Goal: Task Accomplishment & Management: Manage account settings

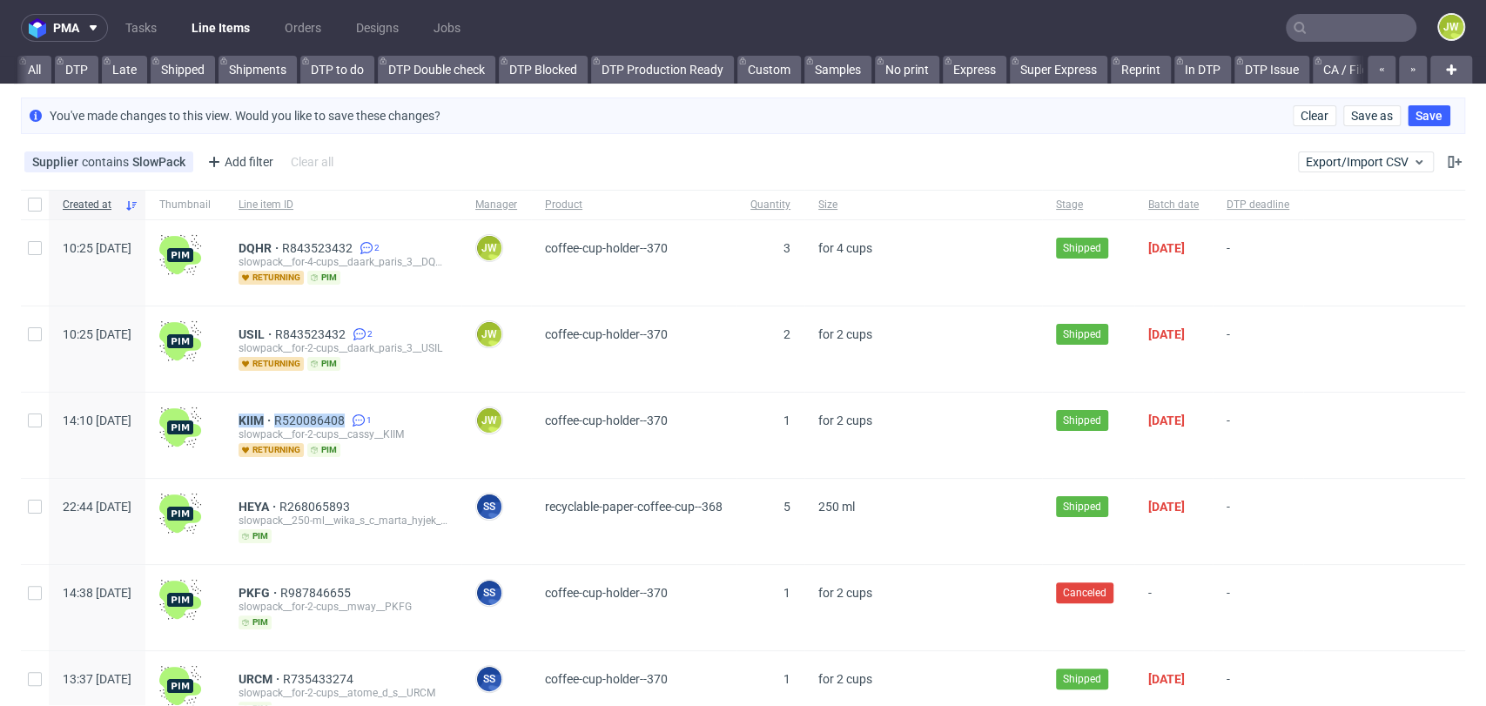
scroll to position [0, 4858]
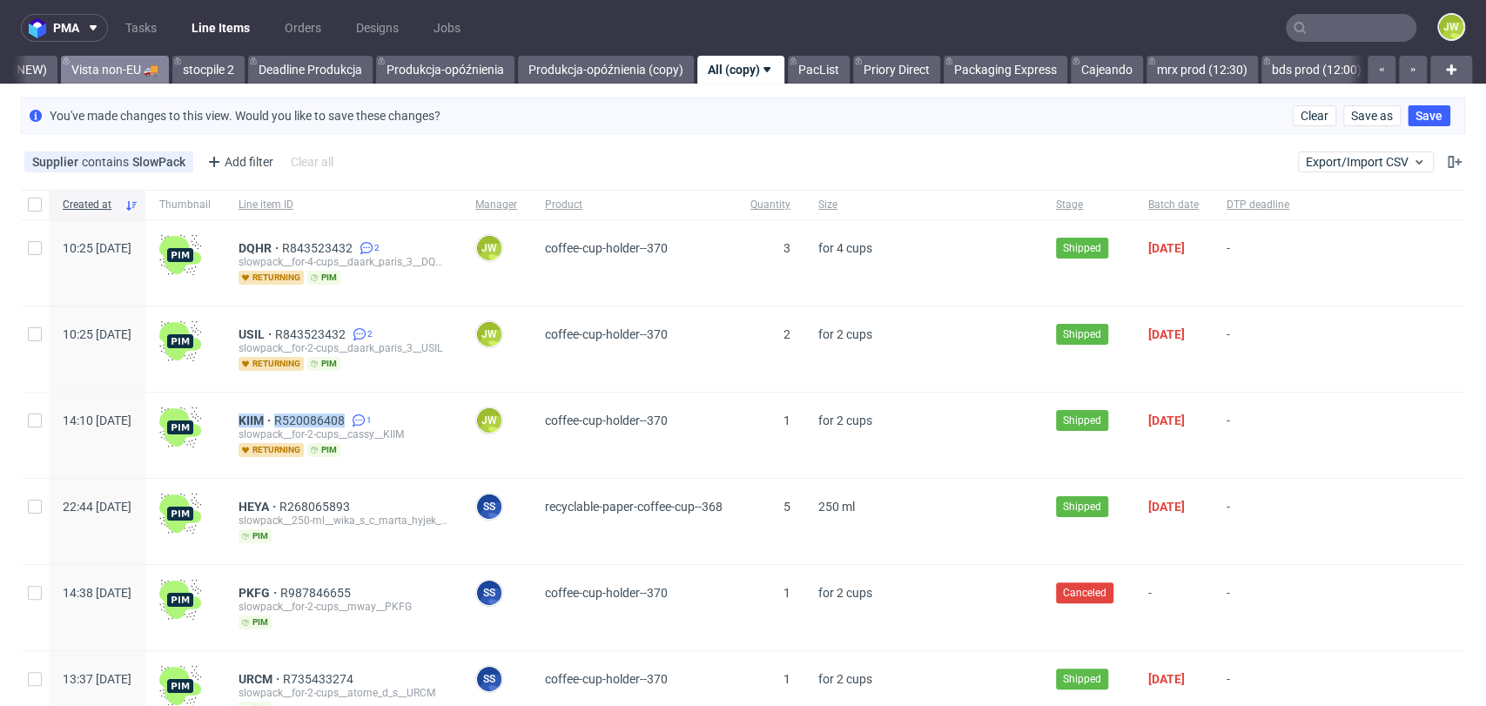
click at [61, 71] on link "Vista non-EU 🚚" at bounding box center [115, 70] width 108 height 28
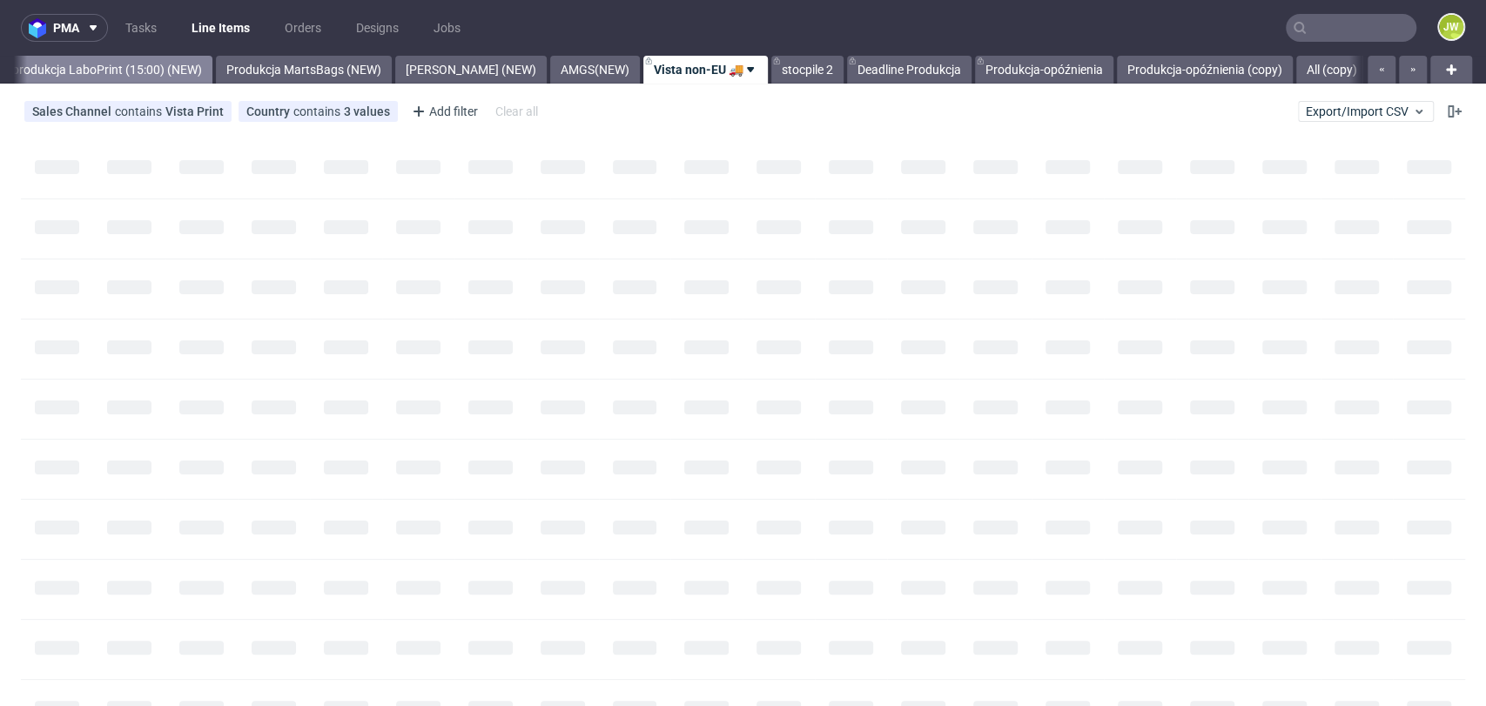
scroll to position [0, 4239]
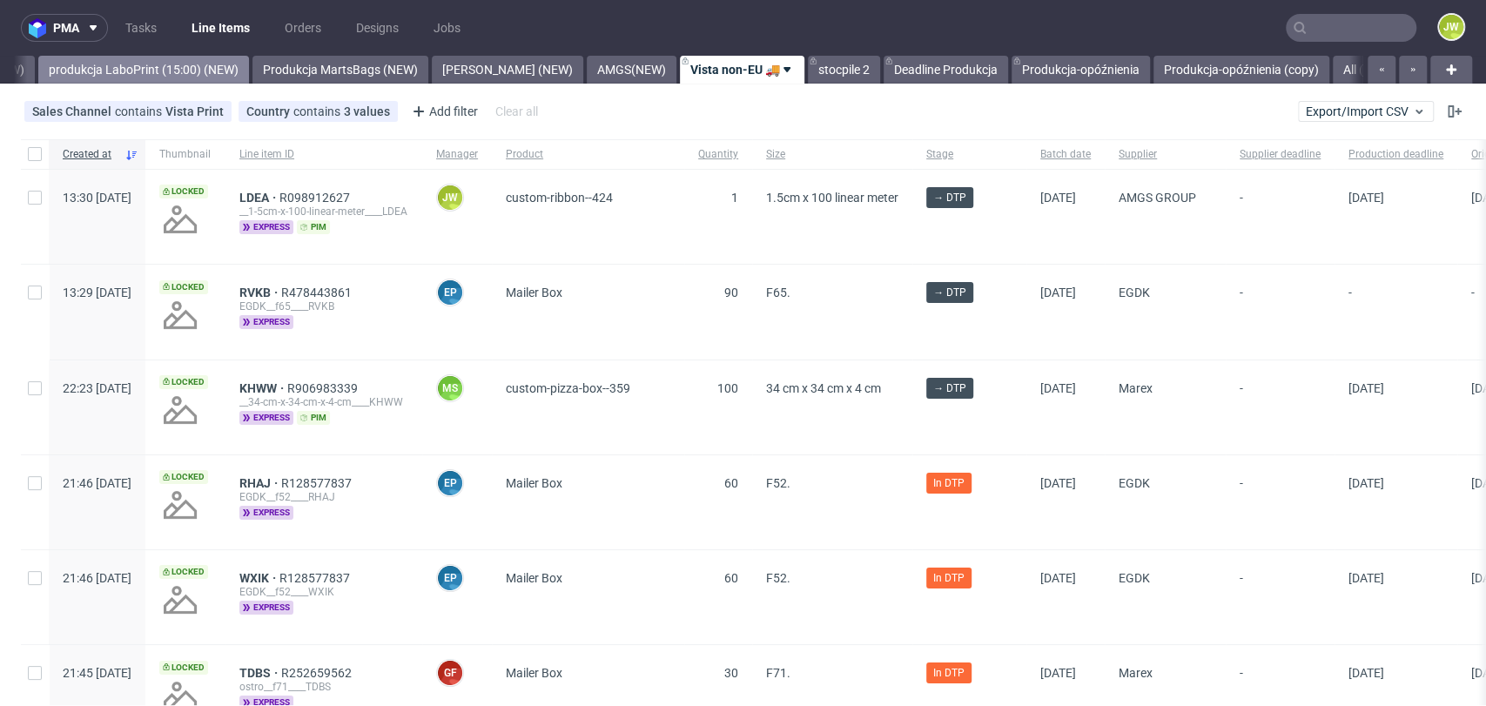
click at [138, 68] on link "produkcja LaboPrint (15:00) (NEW)" at bounding box center [143, 70] width 211 height 28
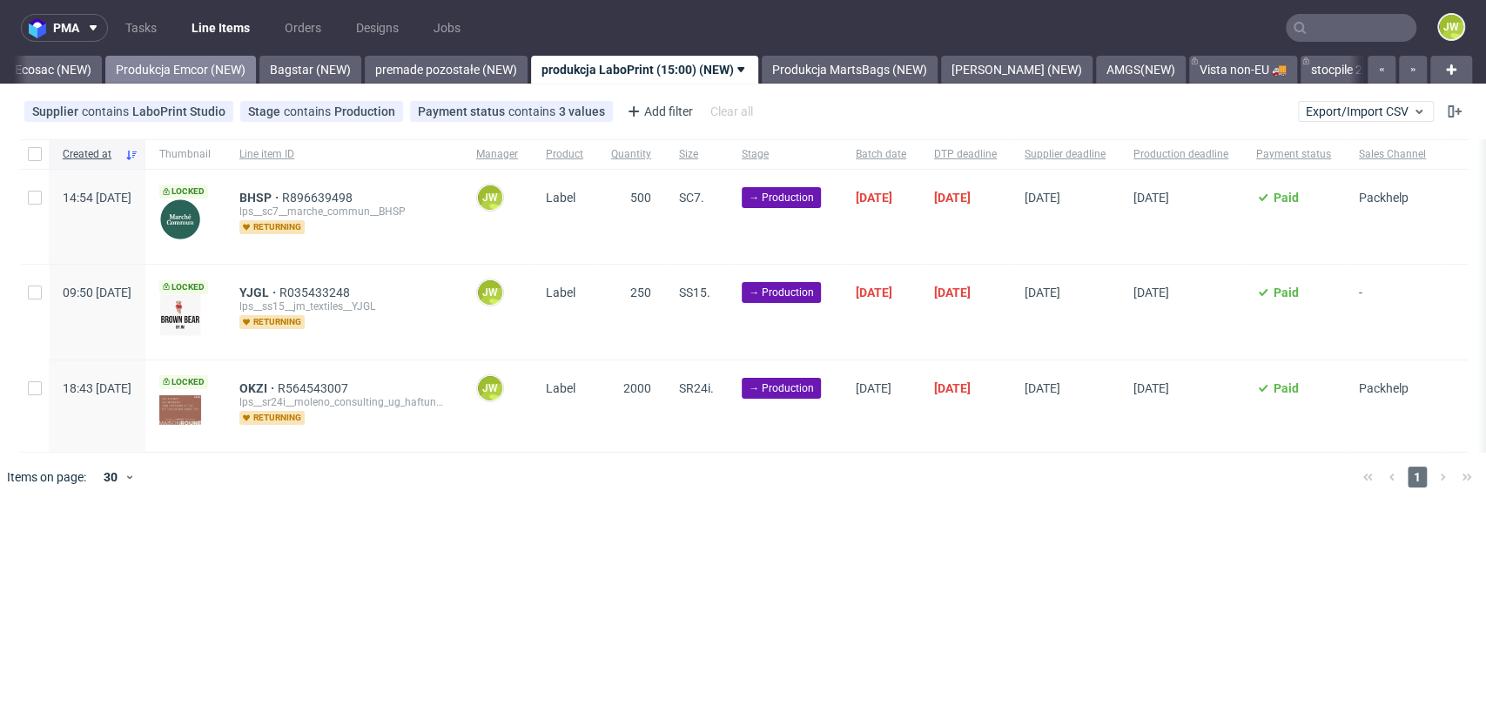
scroll to position [0, 3692]
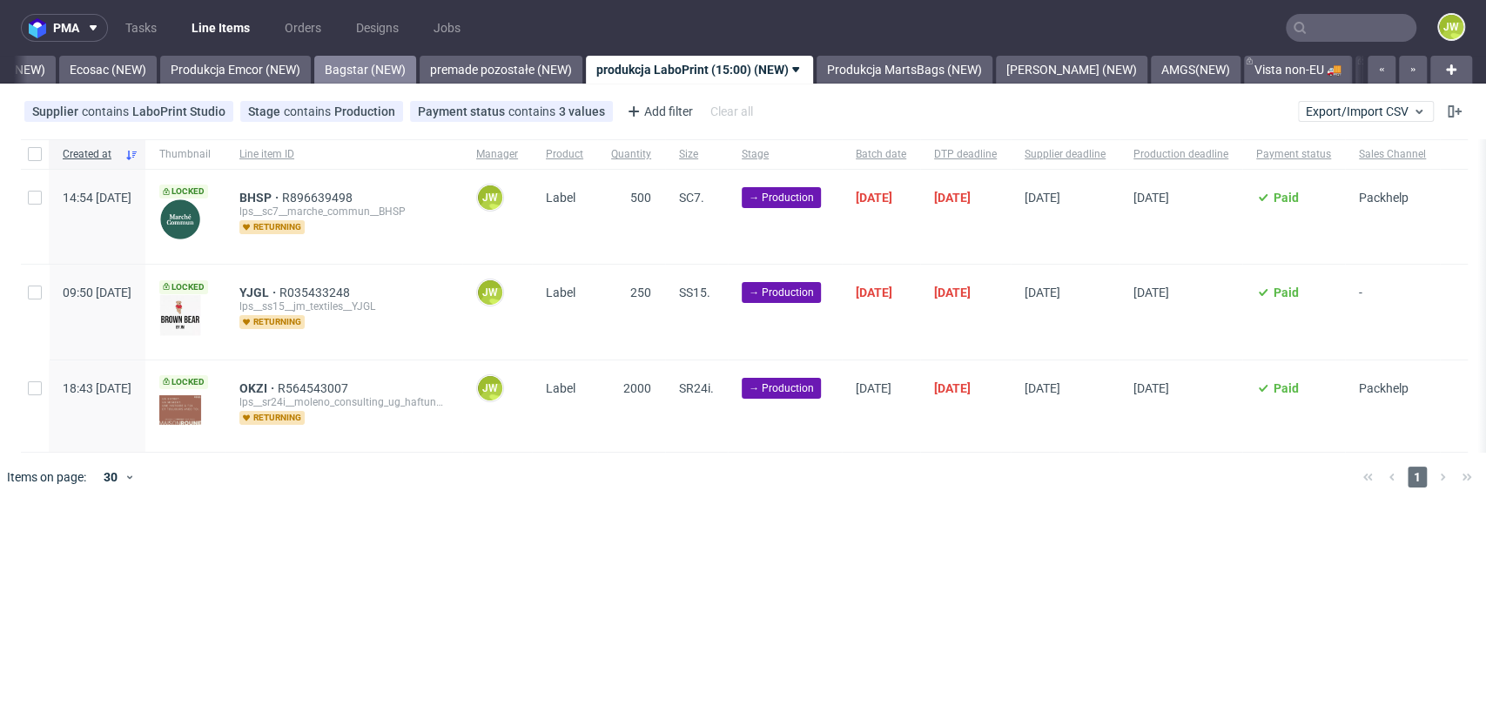
click at [350, 65] on link "Bagstar (NEW)" at bounding box center [365, 70] width 102 height 28
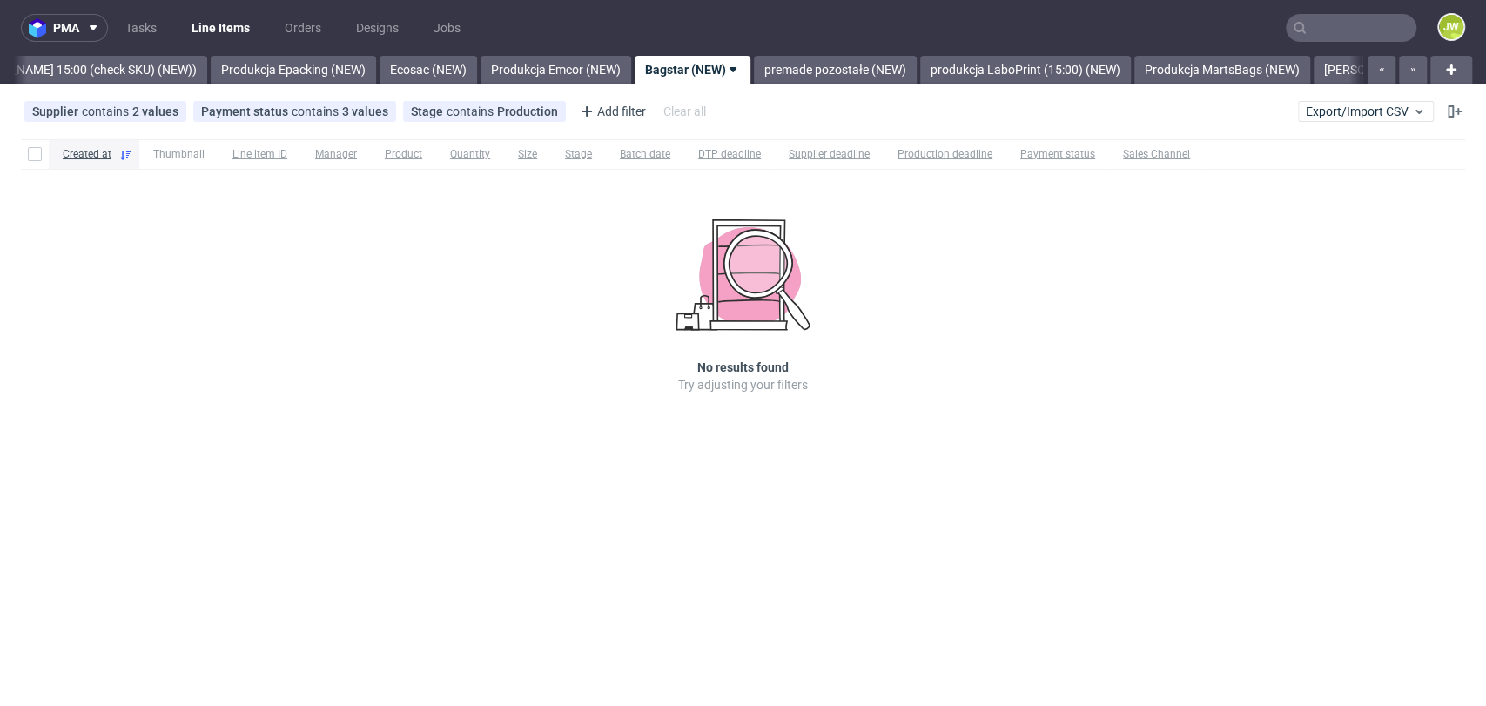
scroll to position [0, 3365]
click at [1226, 64] on link "Produkcja MartsBags (NEW)" at bounding box center [1228, 70] width 176 height 28
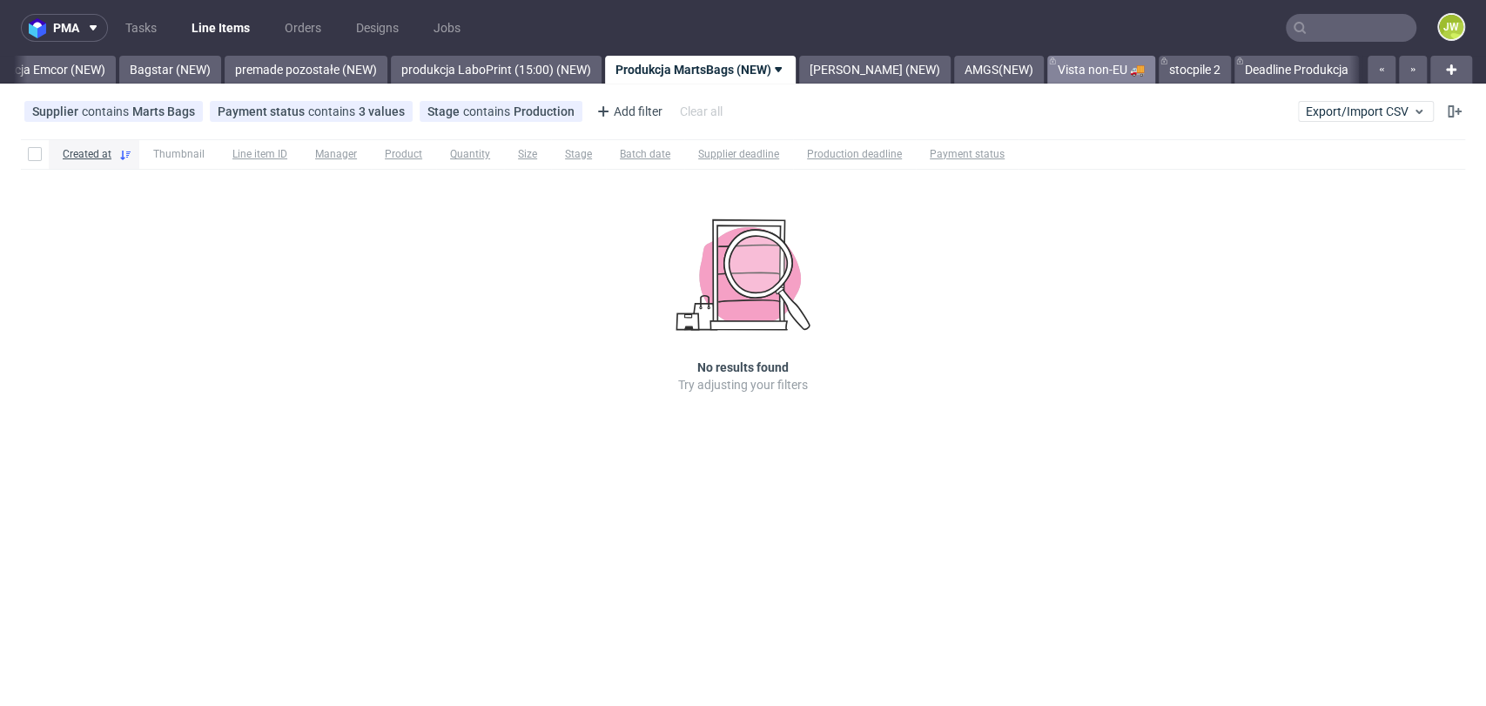
click at [1047, 77] on link "Vista non-EU 🚚" at bounding box center [1101, 70] width 108 height 28
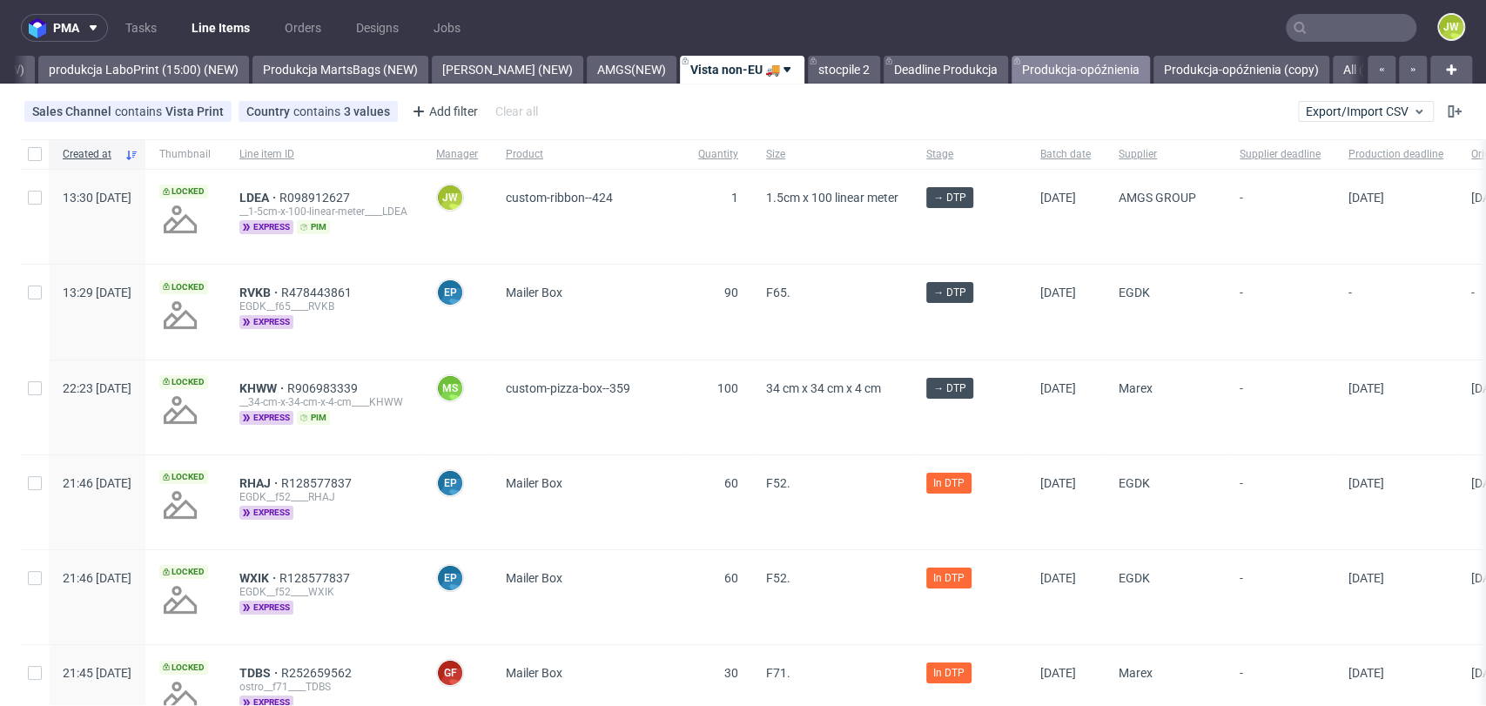
click at [1015, 70] on link "Produkcja-opóźnienia" at bounding box center [1080, 70] width 138 height 28
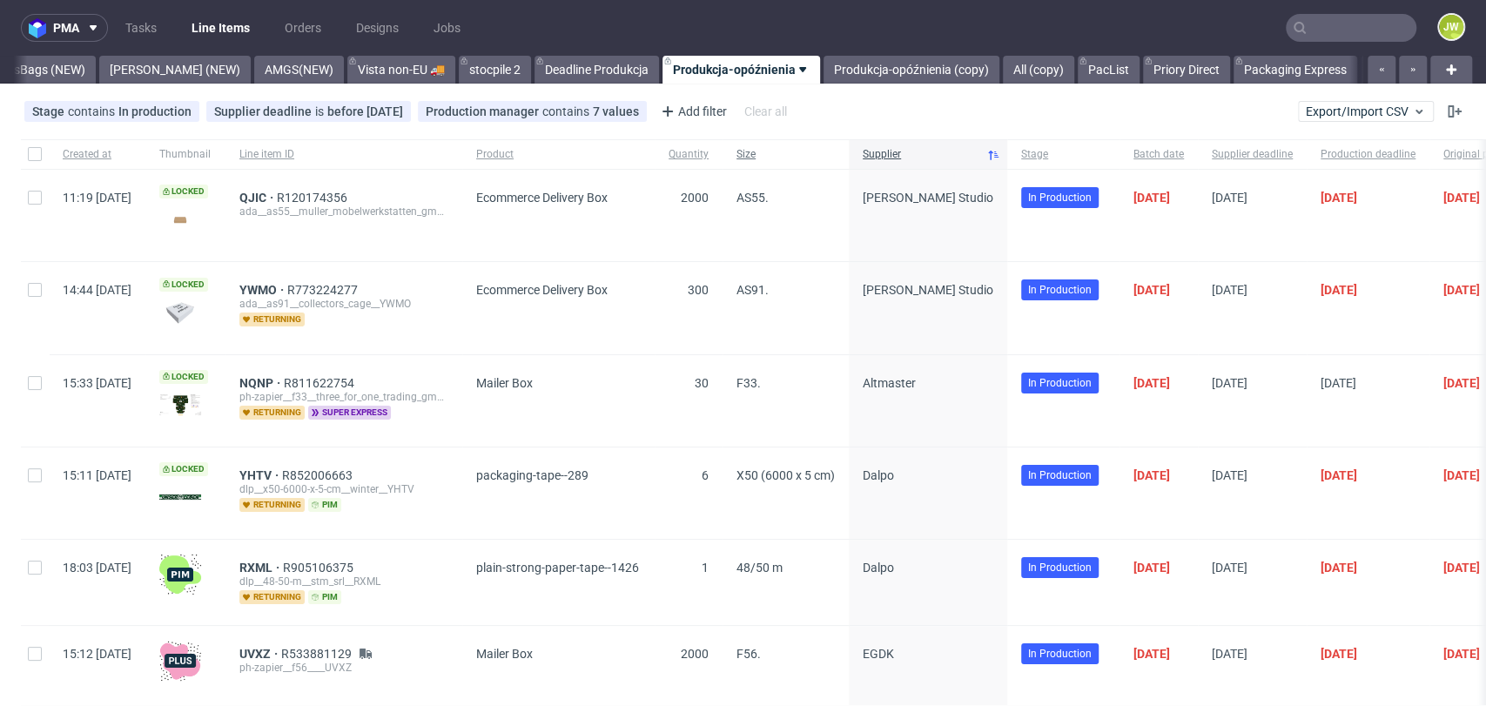
scroll to position [0, 4573]
click at [848, 68] on link "Produkcja-opóźnienia (copy)" at bounding box center [911, 70] width 176 height 28
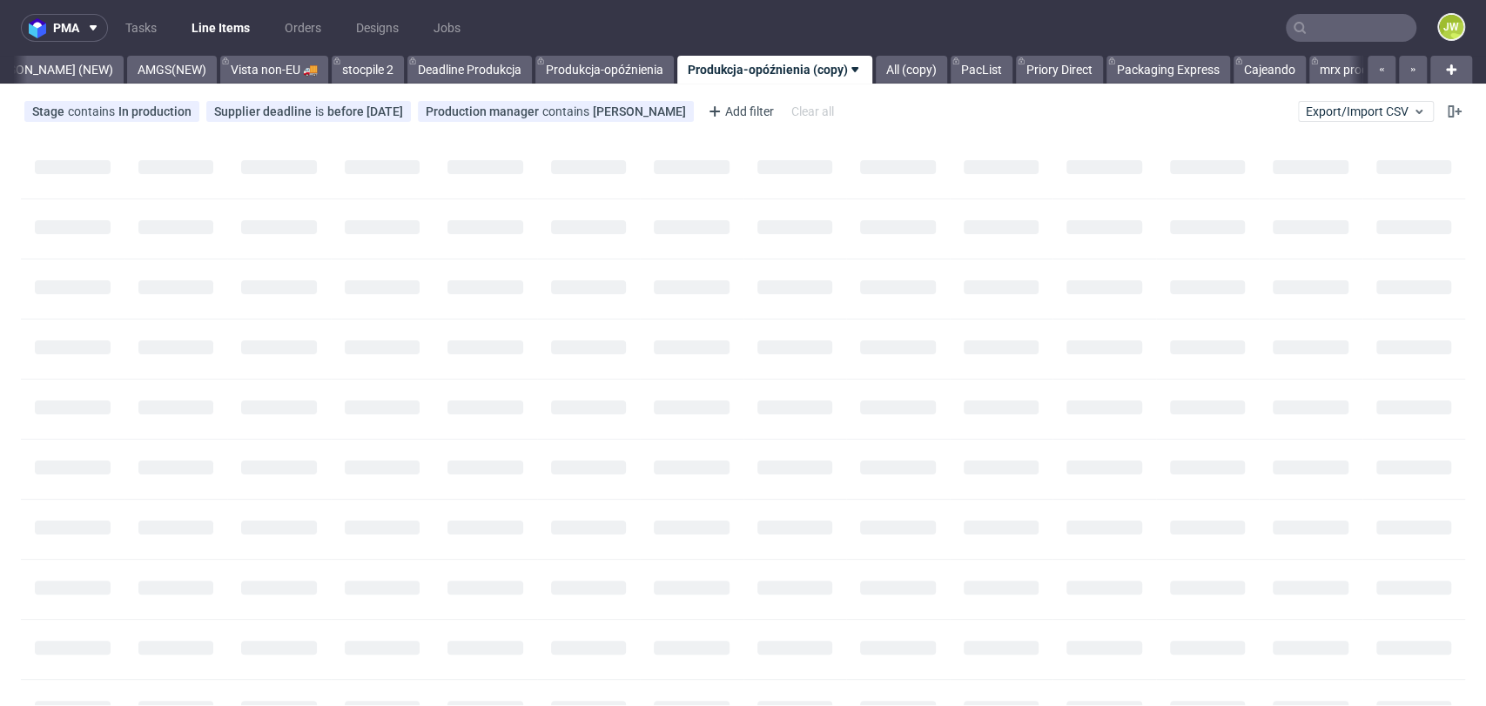
scroll to position [0, 4732]
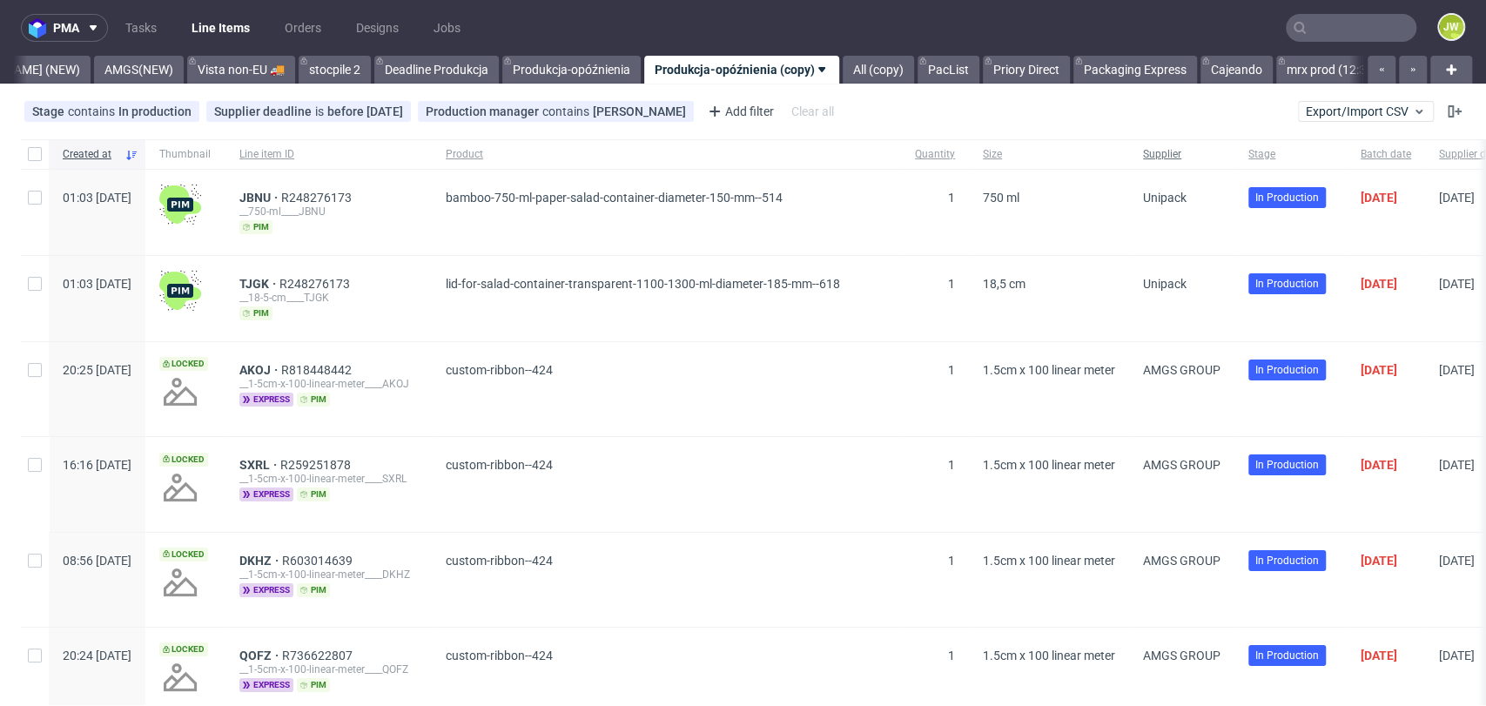
click at [1220, 158] on span "Supplier" at bounding box center [1181, 154] width 77 height 15
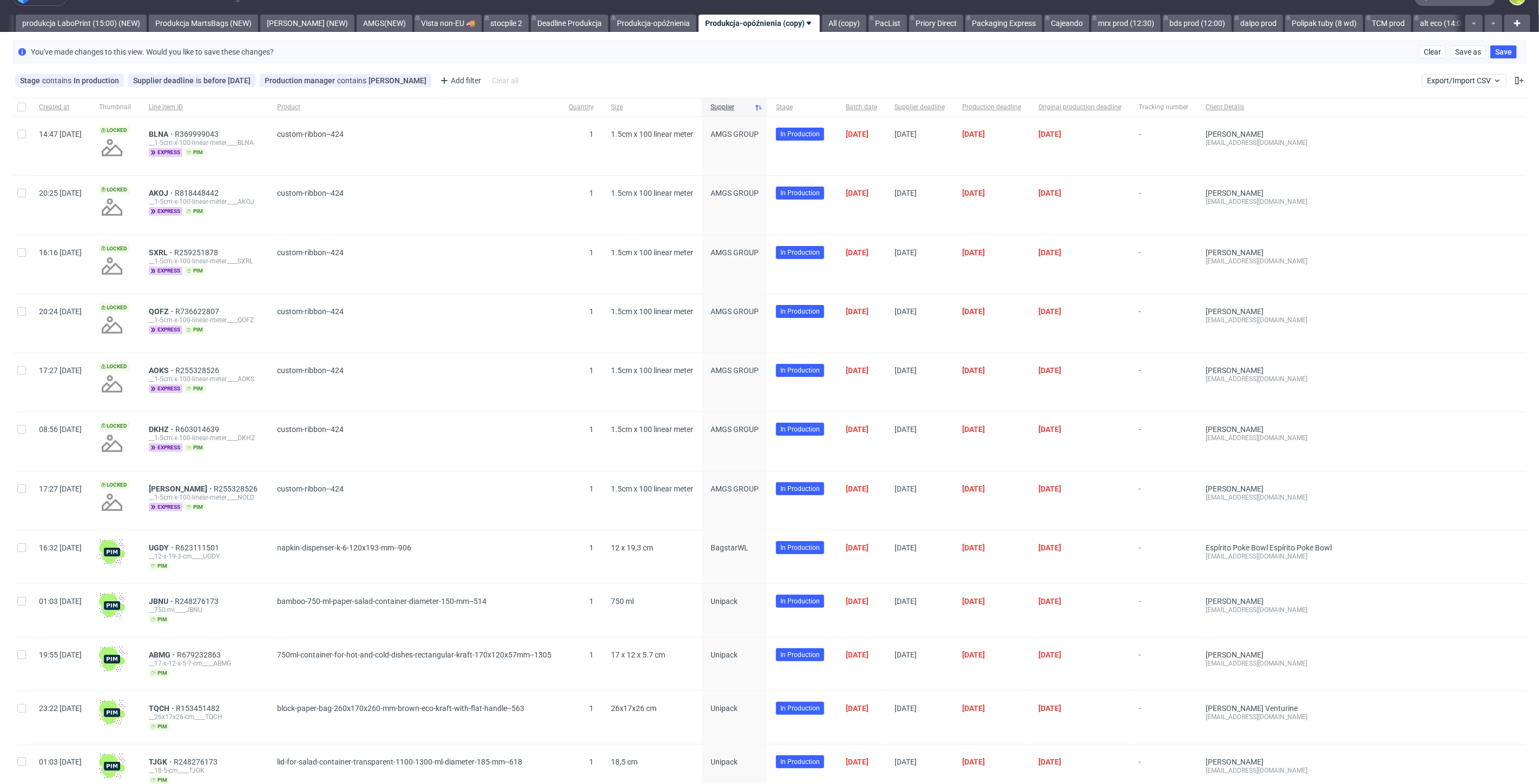
scroll to position [0, 2632]
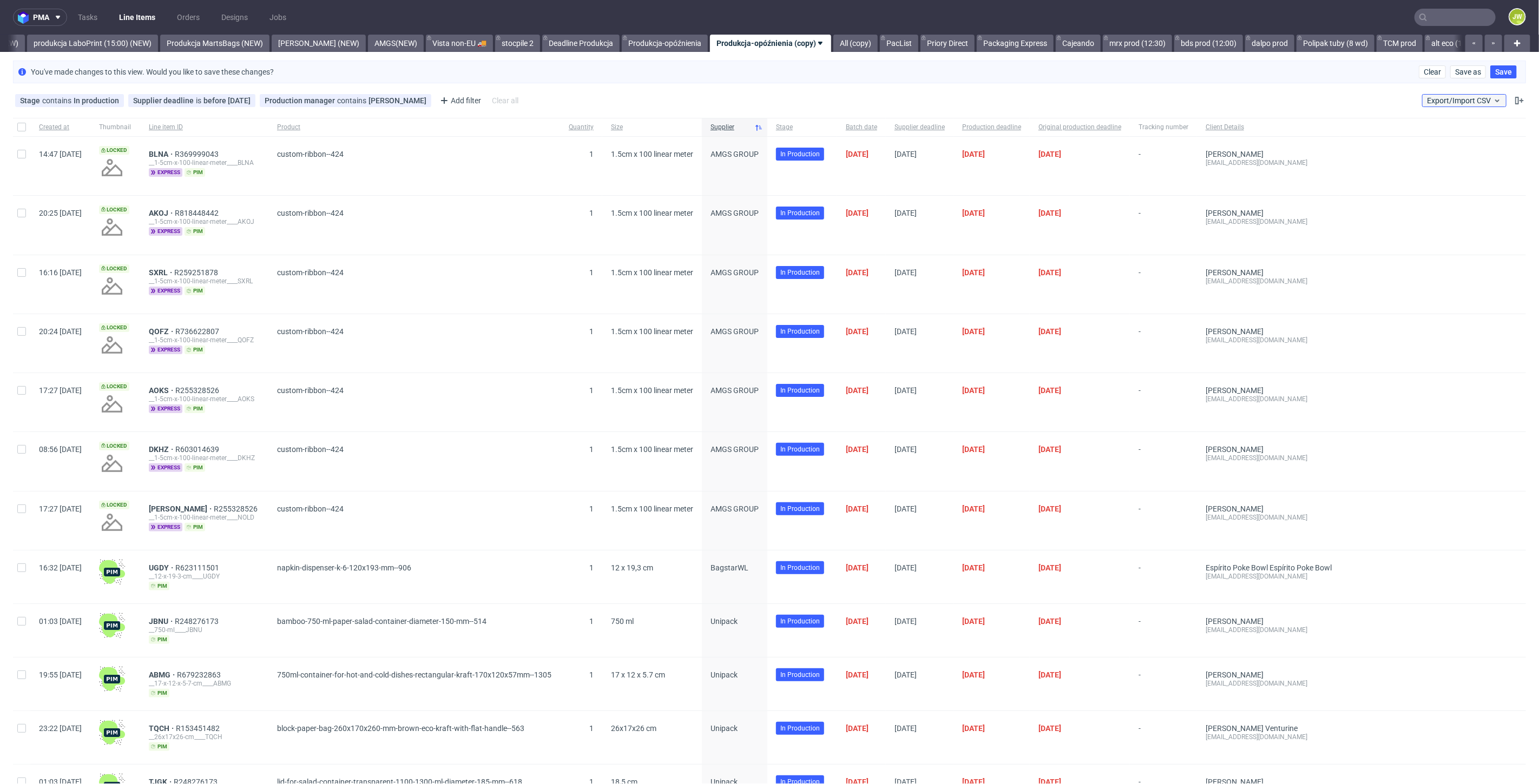
click at [923, 100] on span "Export/Import CSV" at bounding box center [1464, 101] width 75 height 9
click at [923, 137] on link "Import shipments CSV" at bounding box center [1430, 144] width 127 height 17
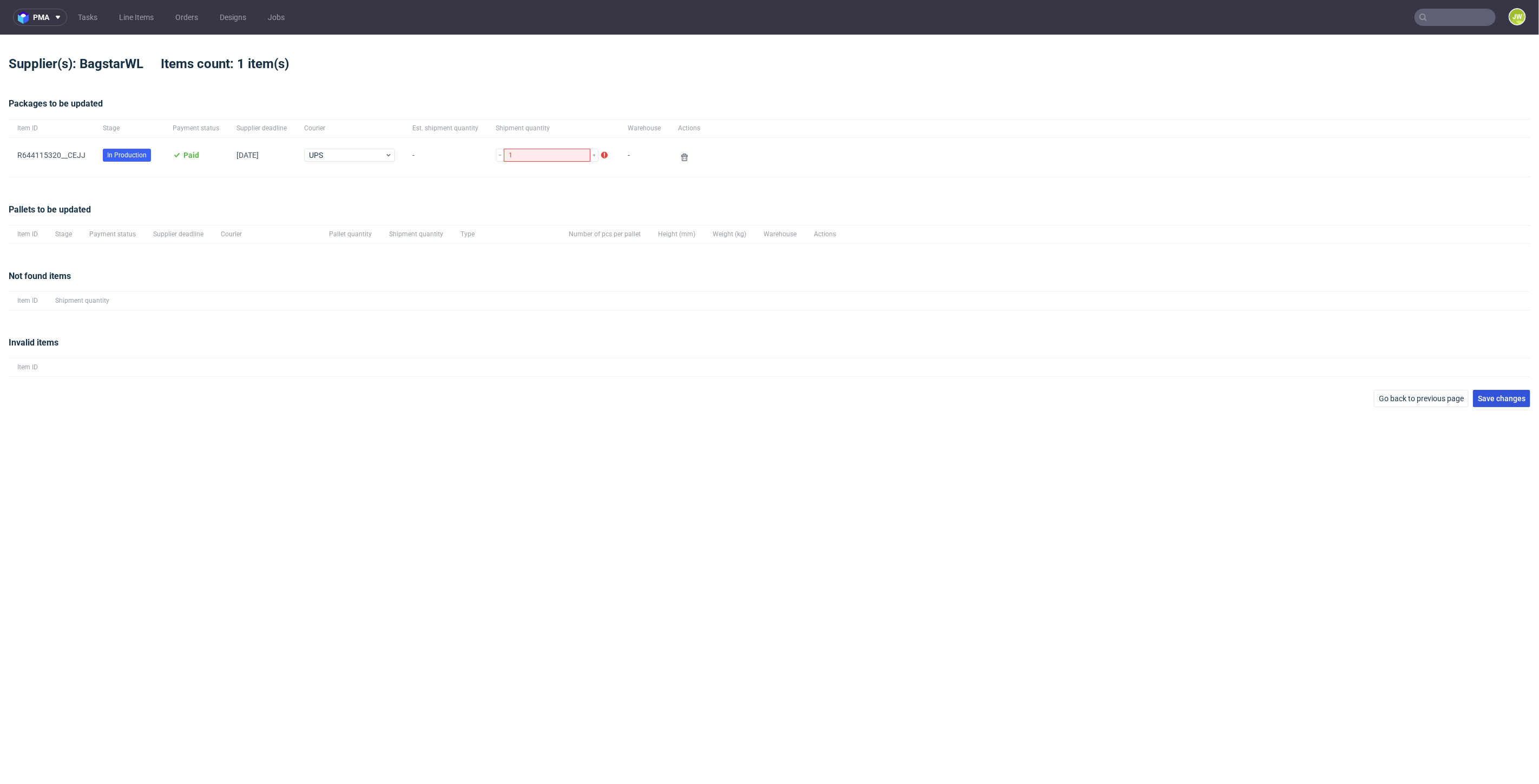
click at [923, 403] on button "Save changes" at bounding box center [1501, 399] width 57 height 17
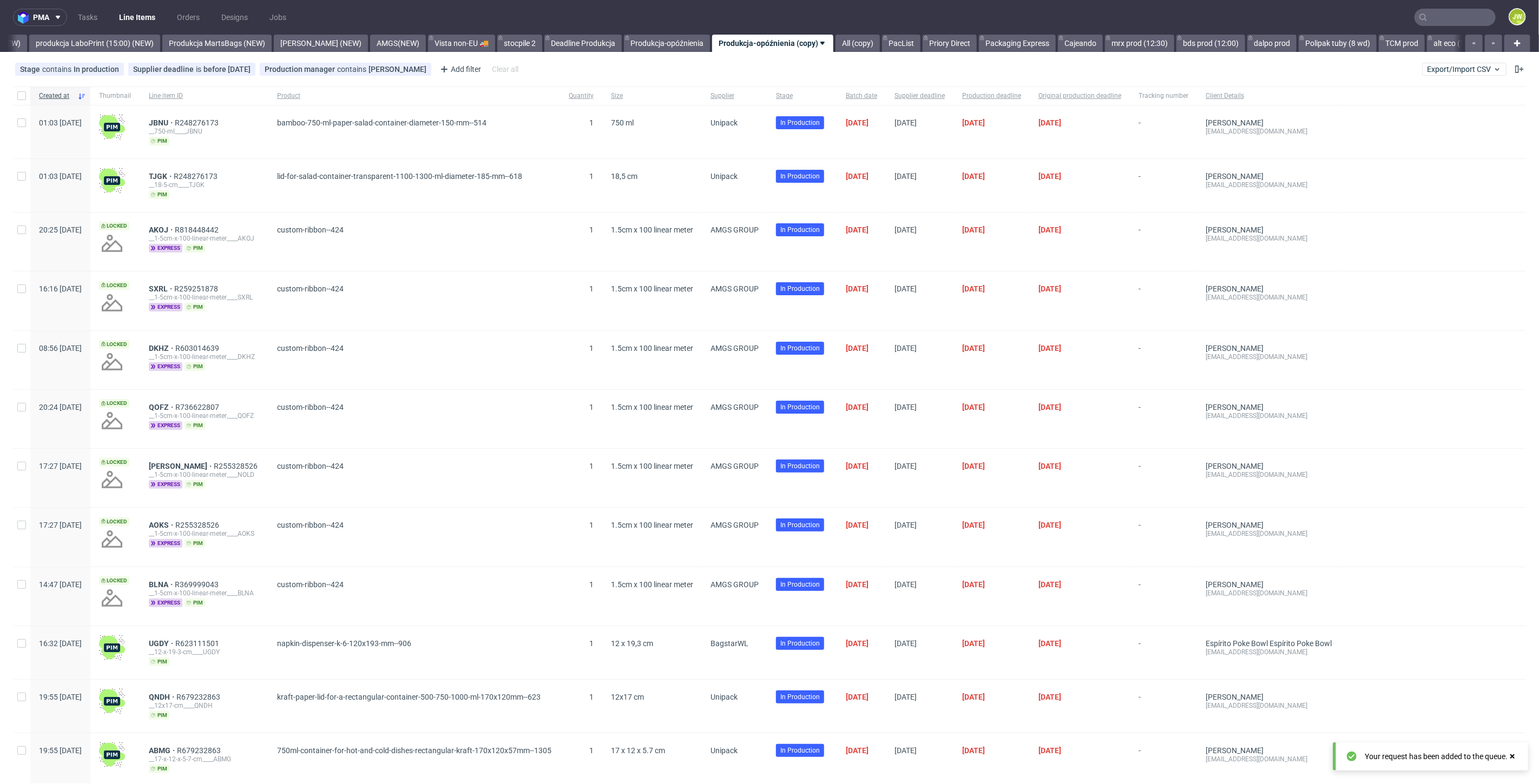
scroll to position [0, 2632]
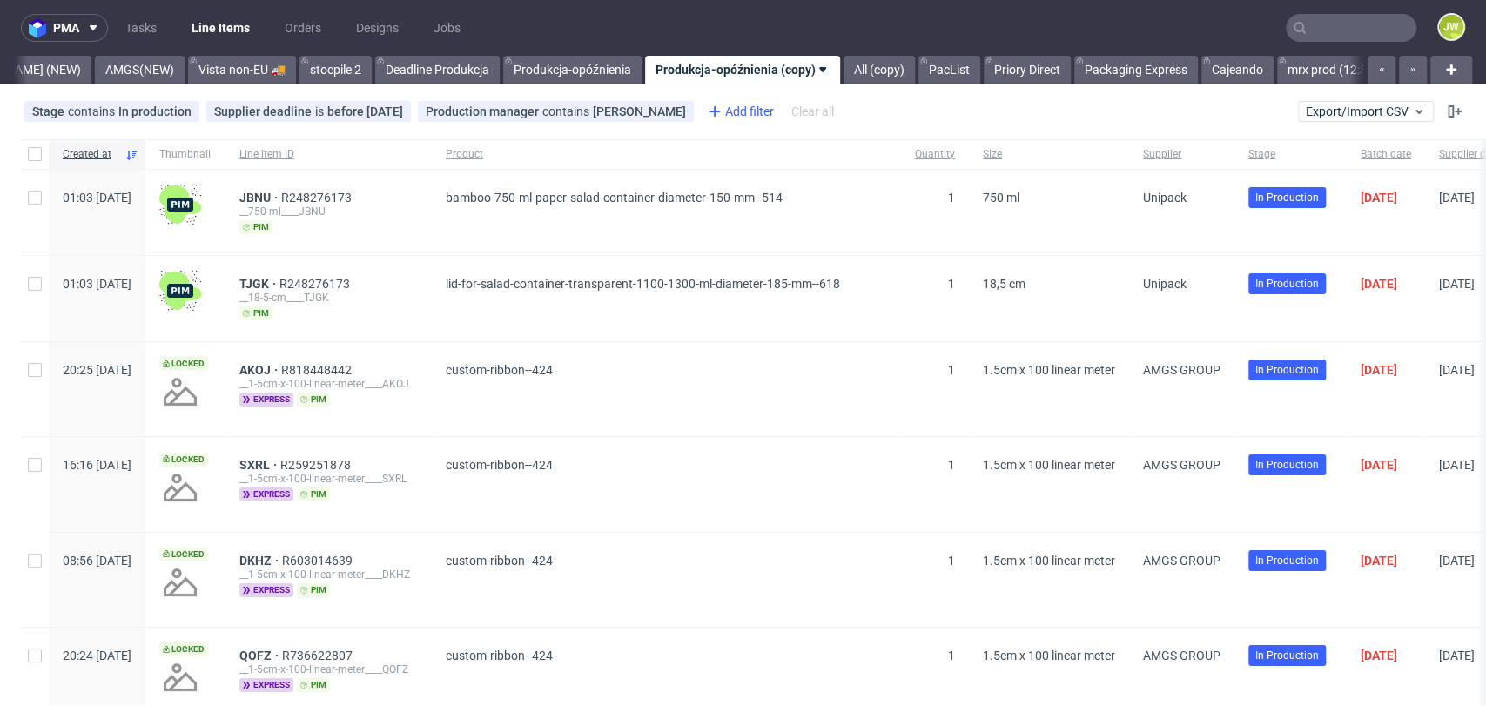
scroll to position [0, 4732]
click at [97, 65] on link "AMGS(NEW)" at bounding box center [139, 70] width 90 height 28
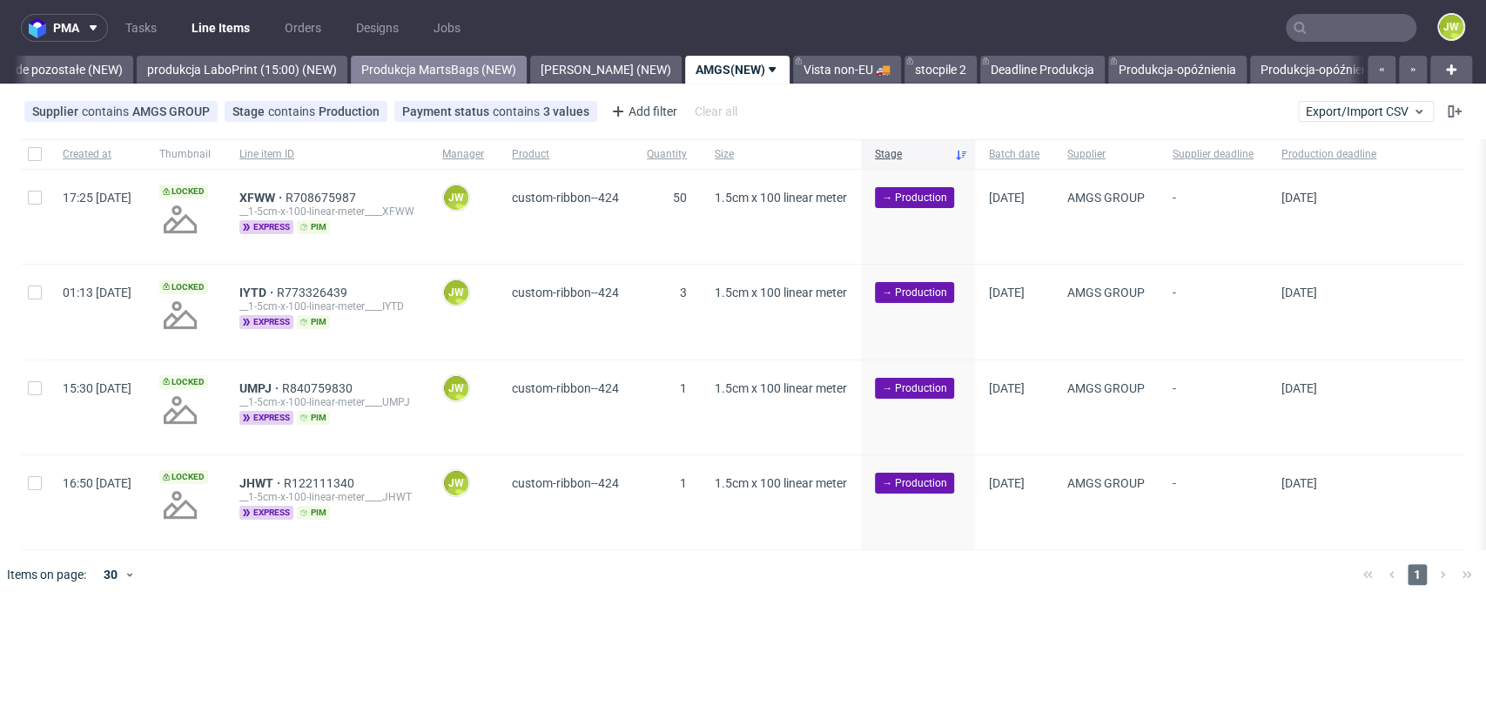
click at [73, 71] on link "premade pozostałe (NEW)" at bounding box center [51, 70] width 163 height 28
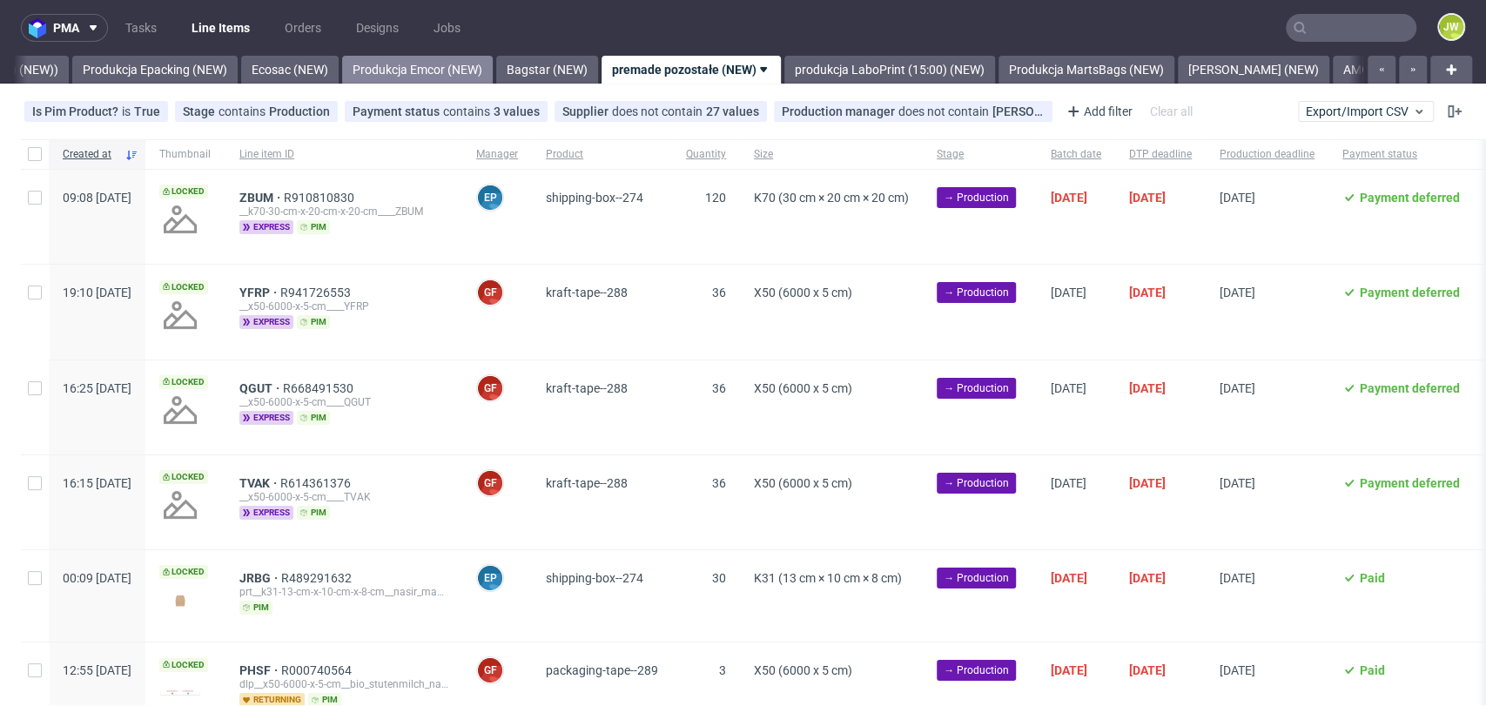
scroll to position [0, 3509]
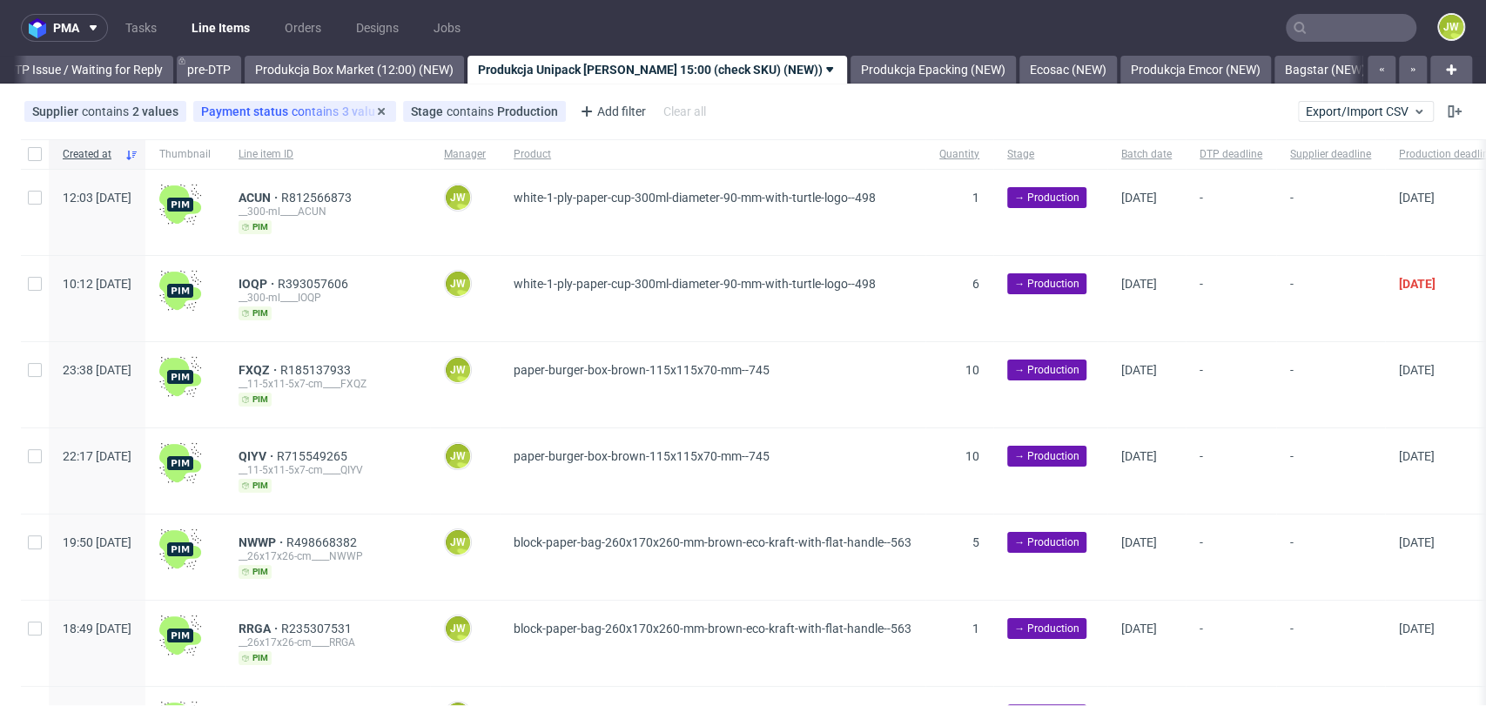
scroll to position [0, 2745]
click at [24, 156] on div at bounding box center [35, 154] width 28 height 30
checkbox input "true"
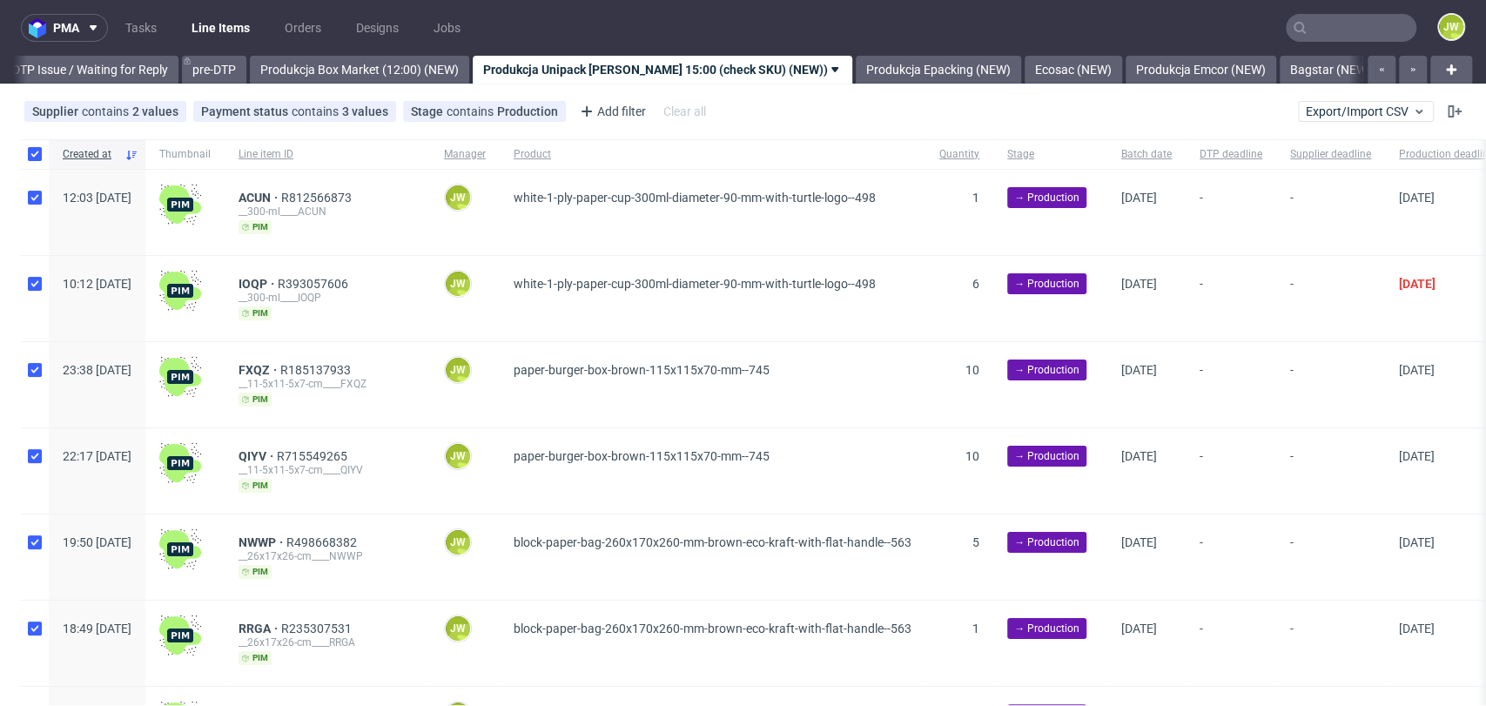
checkbox input "true"
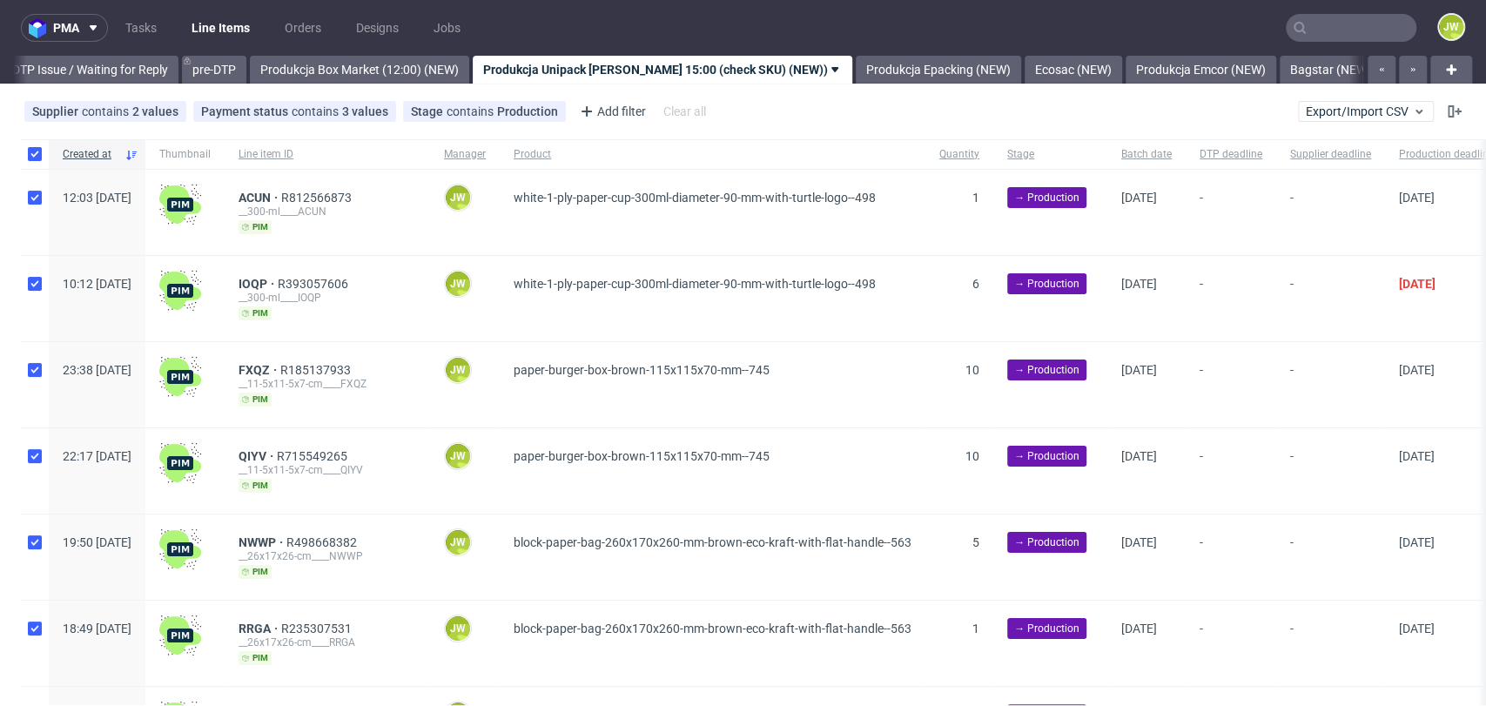
checkbox input "true"
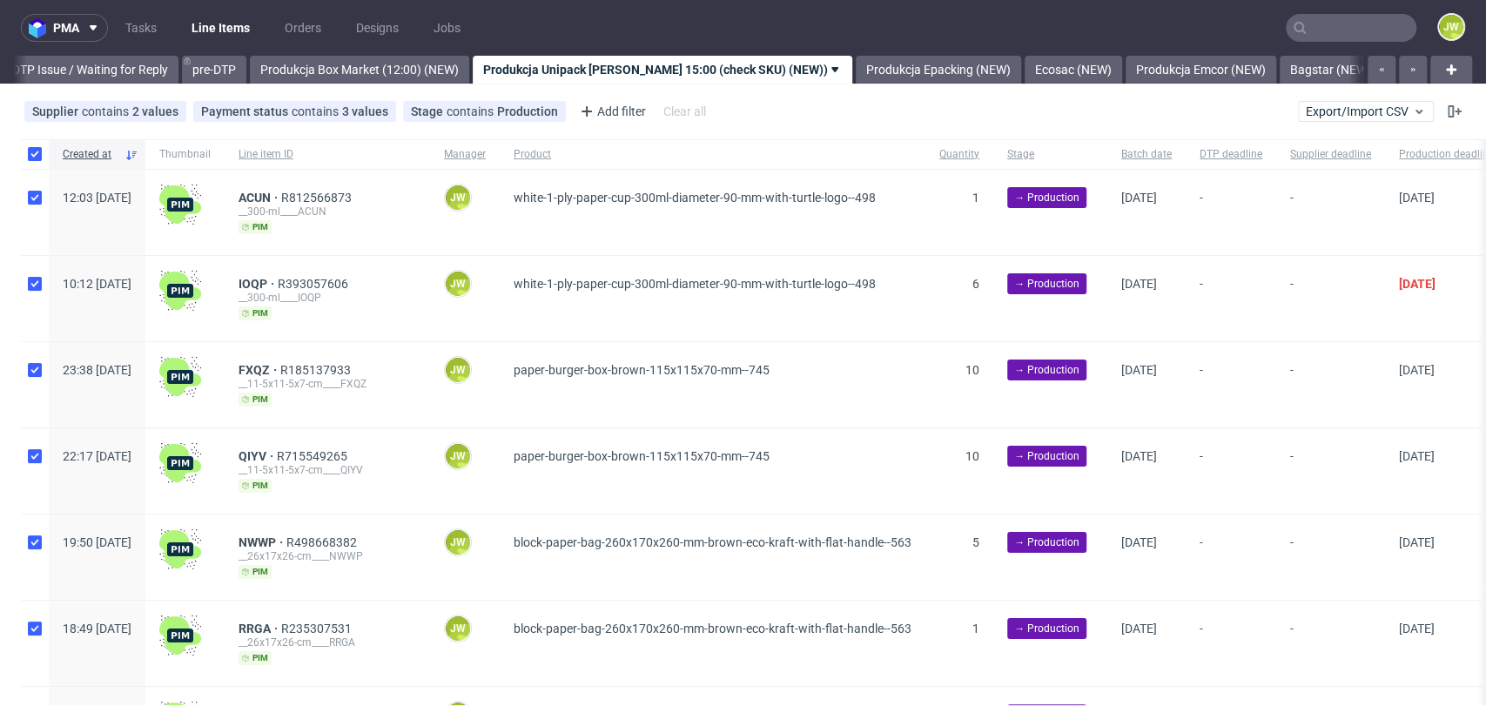
checkbox input "true"
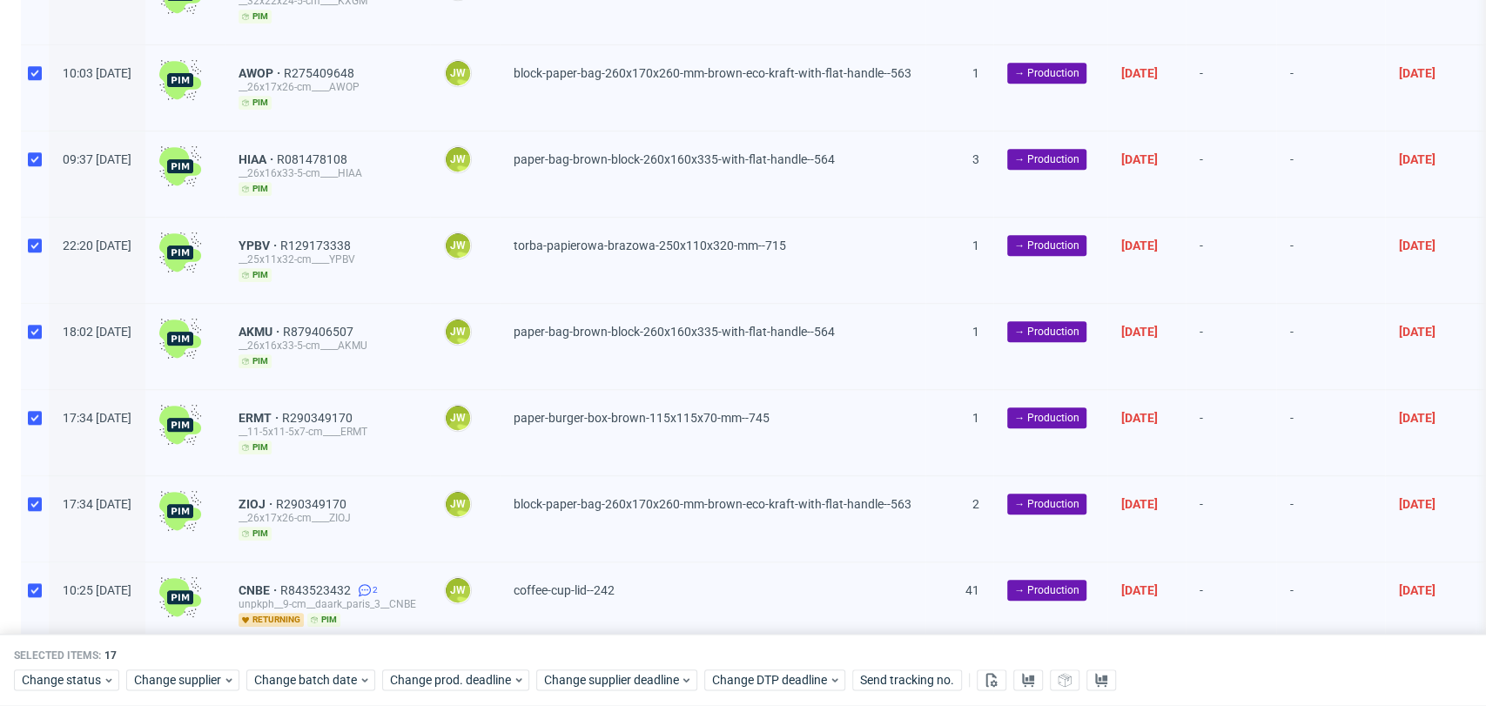
scroll to position [1061, 0]
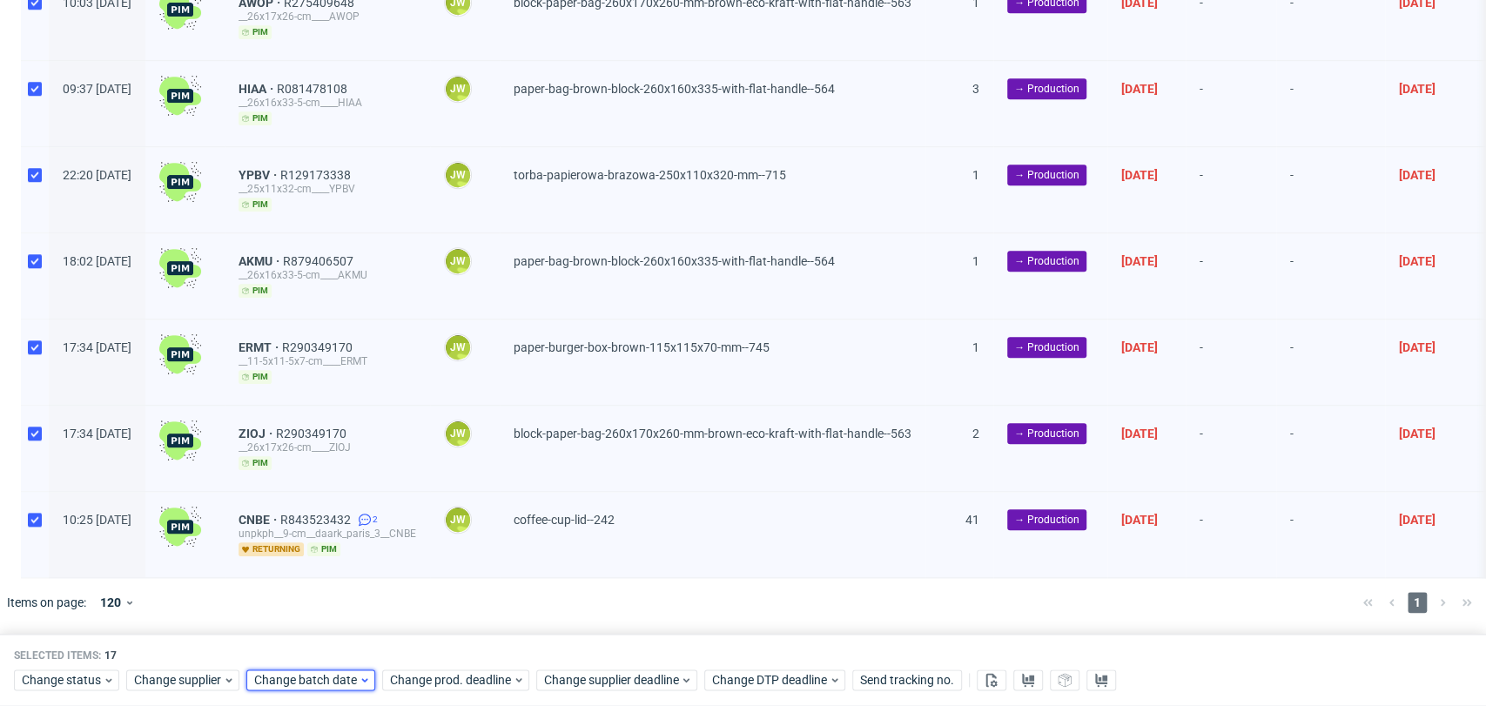
click at [294, 682] on span "Change batch date" at bounding box center [306, 679] width 104 height 17
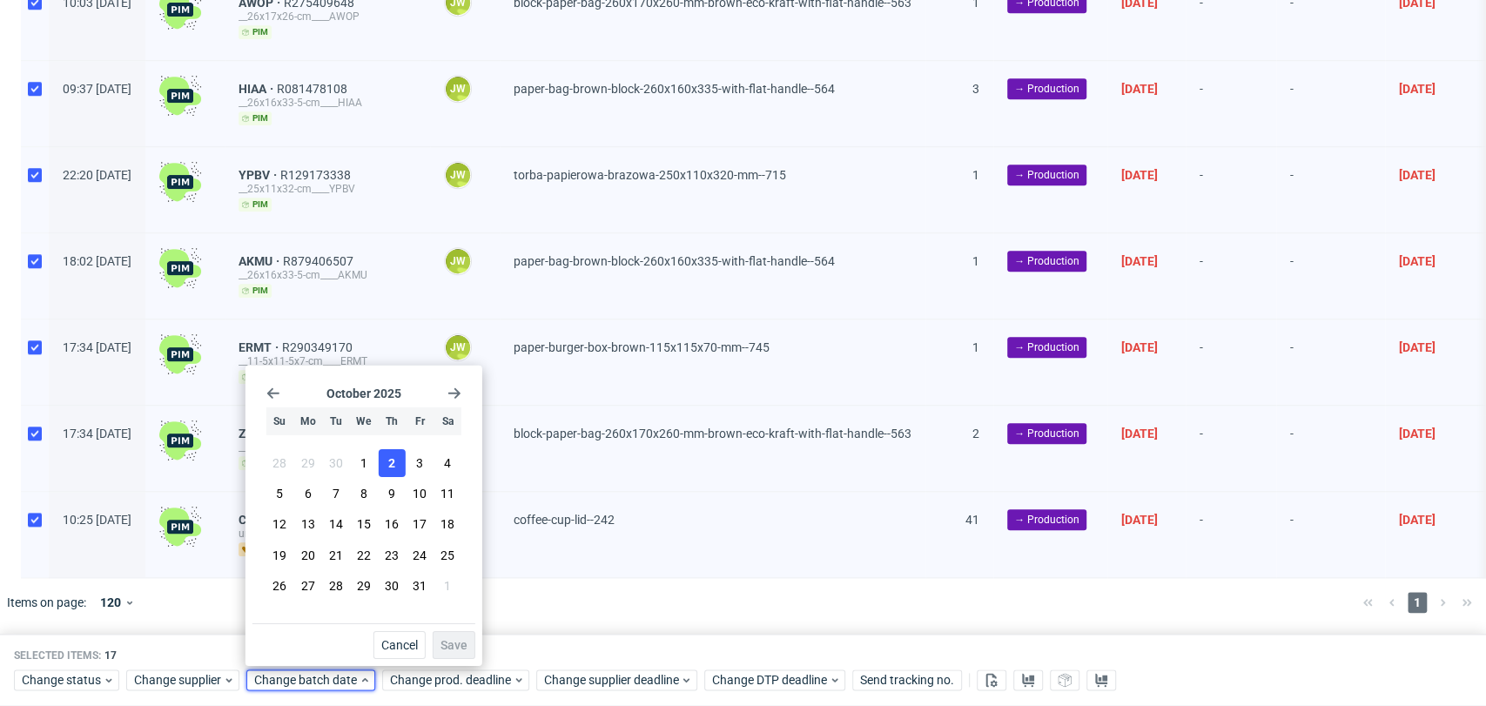
click at [388, 461] on span "2" at bounding box center [391, 462] width 7 height 17
click at [440, 643] on span "Save" at bounding box center [453, 645] width 27 height 12
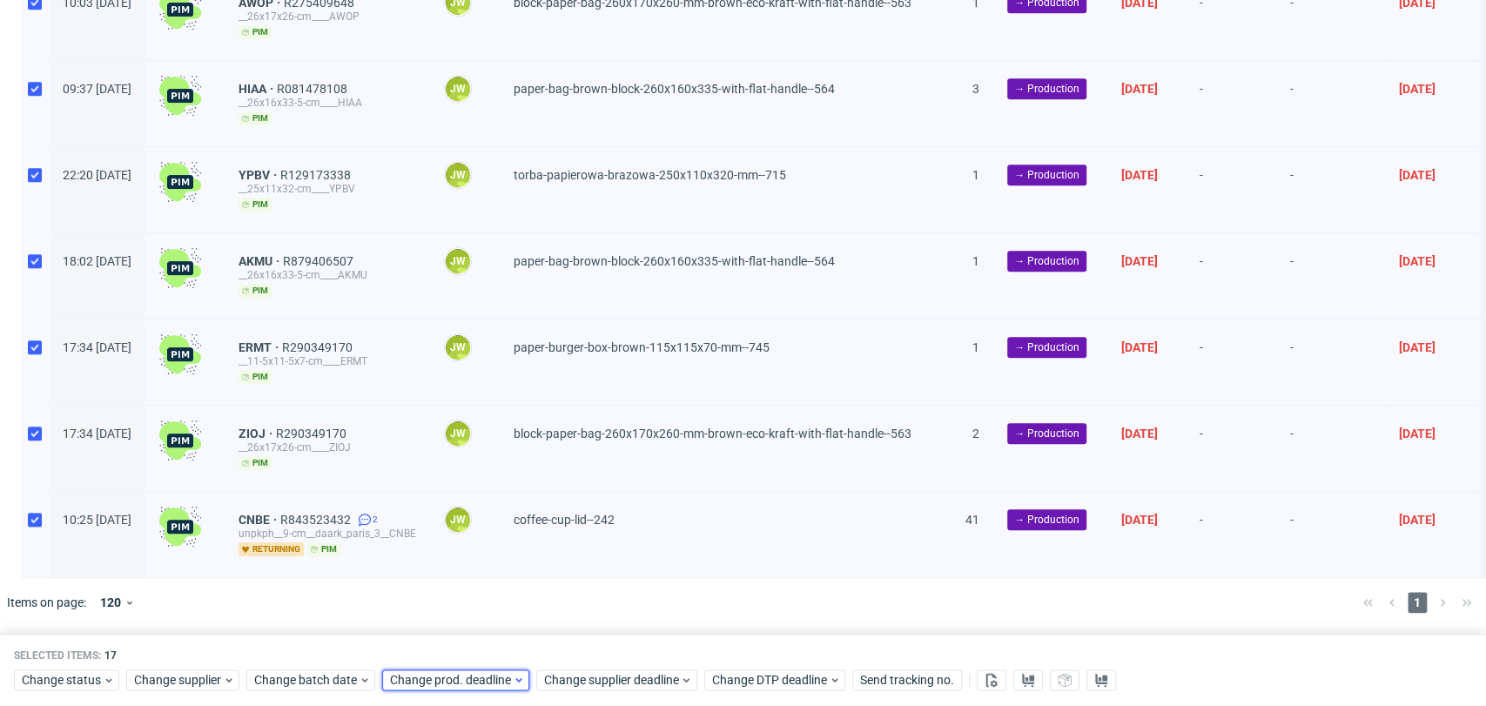
click at [440, 677] on span "Change prod. deadline" at bounding box center [451, 679] width 123 height 17
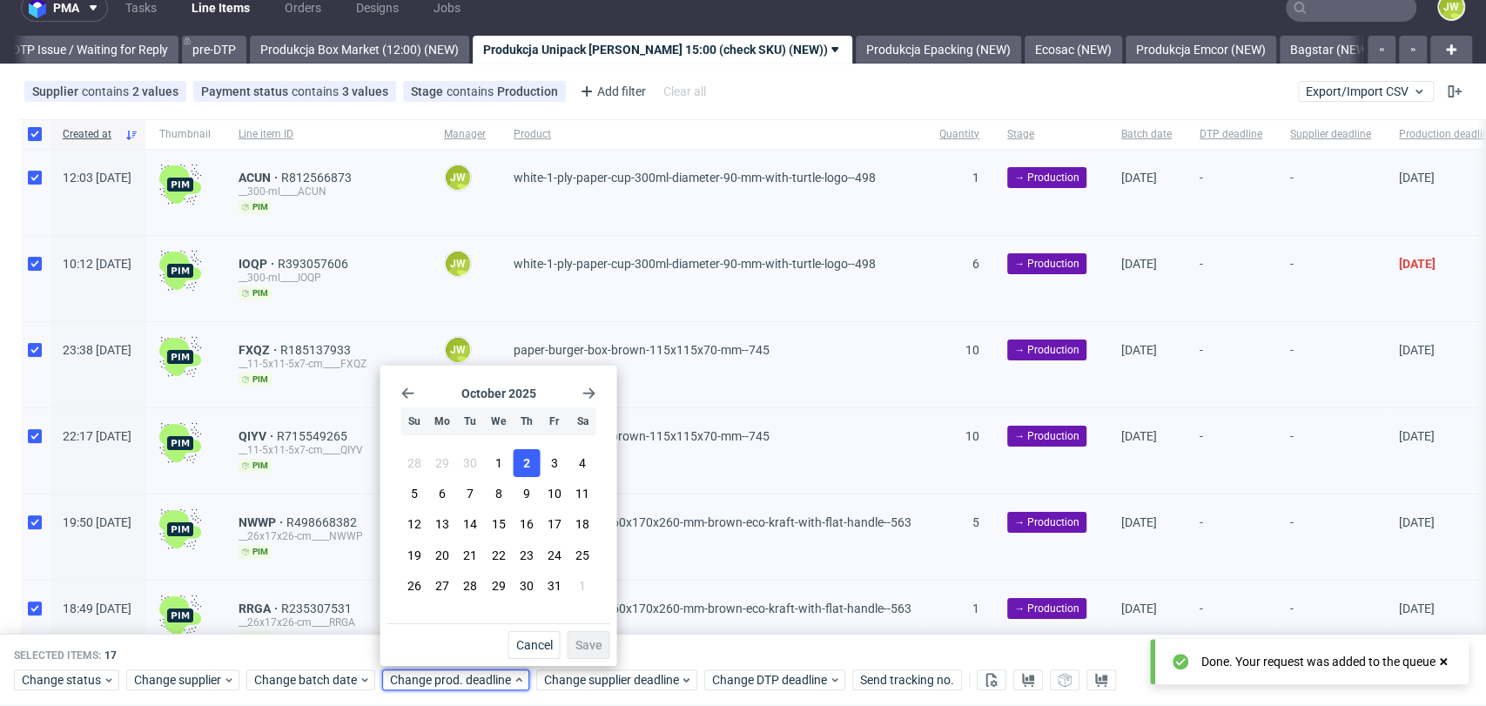
scroll to position [0, 0]
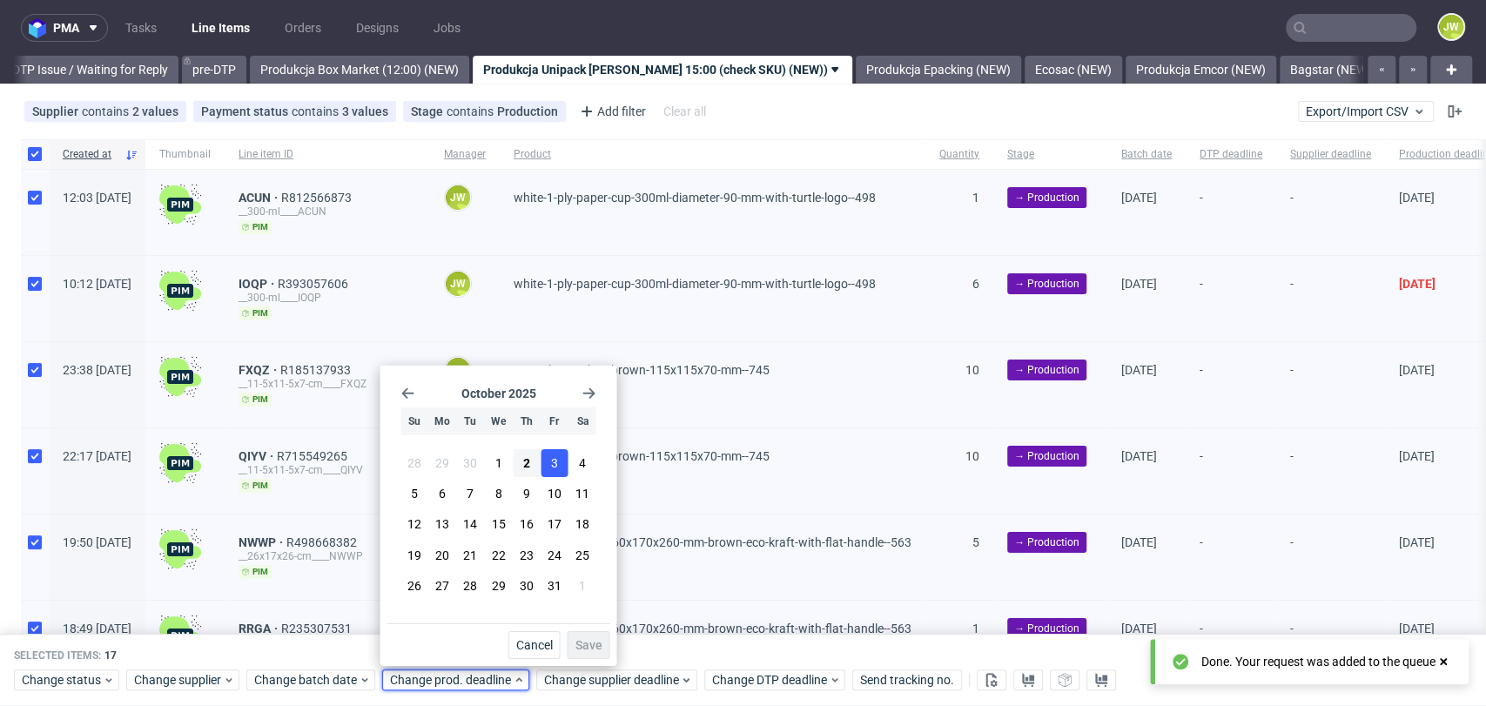
click at [548, 461] on button "3" at bounding box center [554, 463] width 27 height 28
click at [588, 640] on span "Save" at bounding box center [588, 645] width 27 height 12
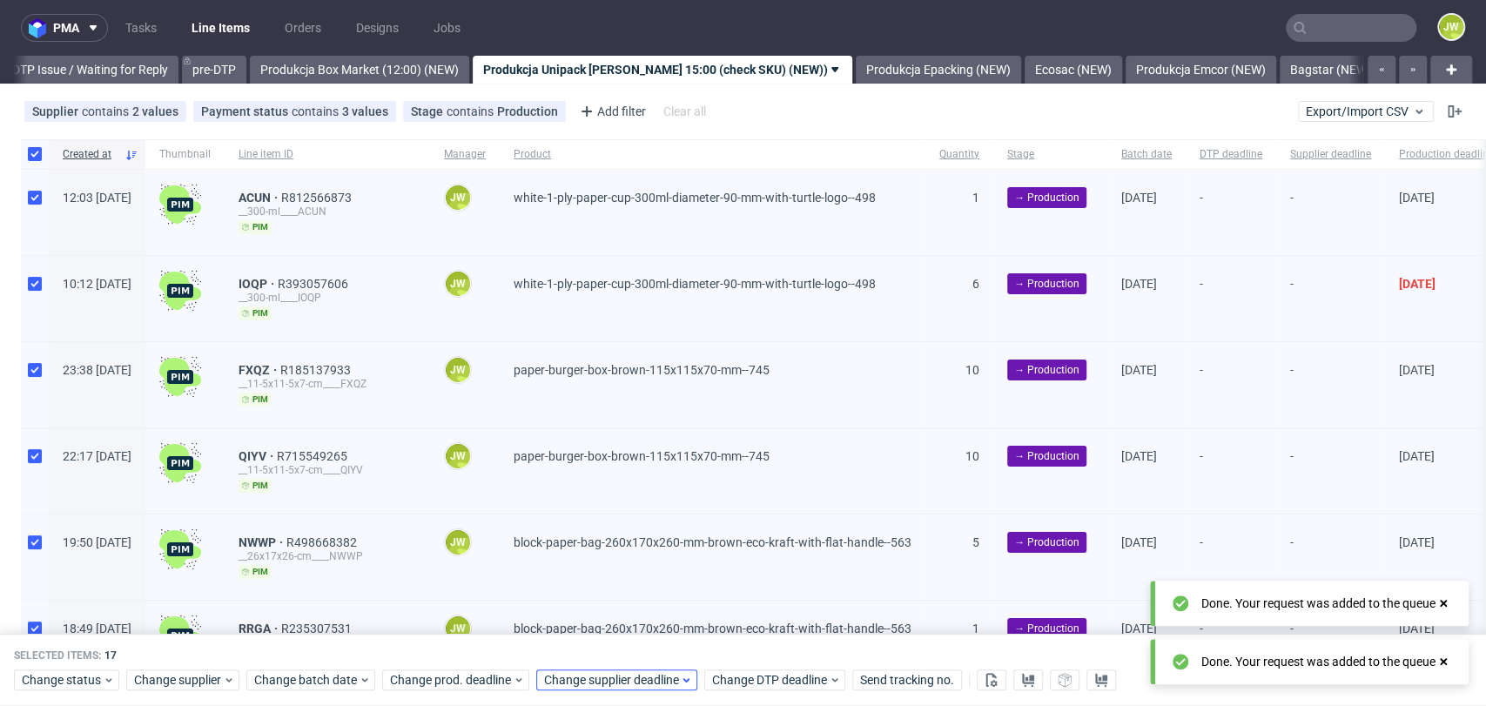
scroll to position [0, 2745]
click at [581, 675] on span "Change supplier deadline" at bounding box center [612, 680] width 136 height 17
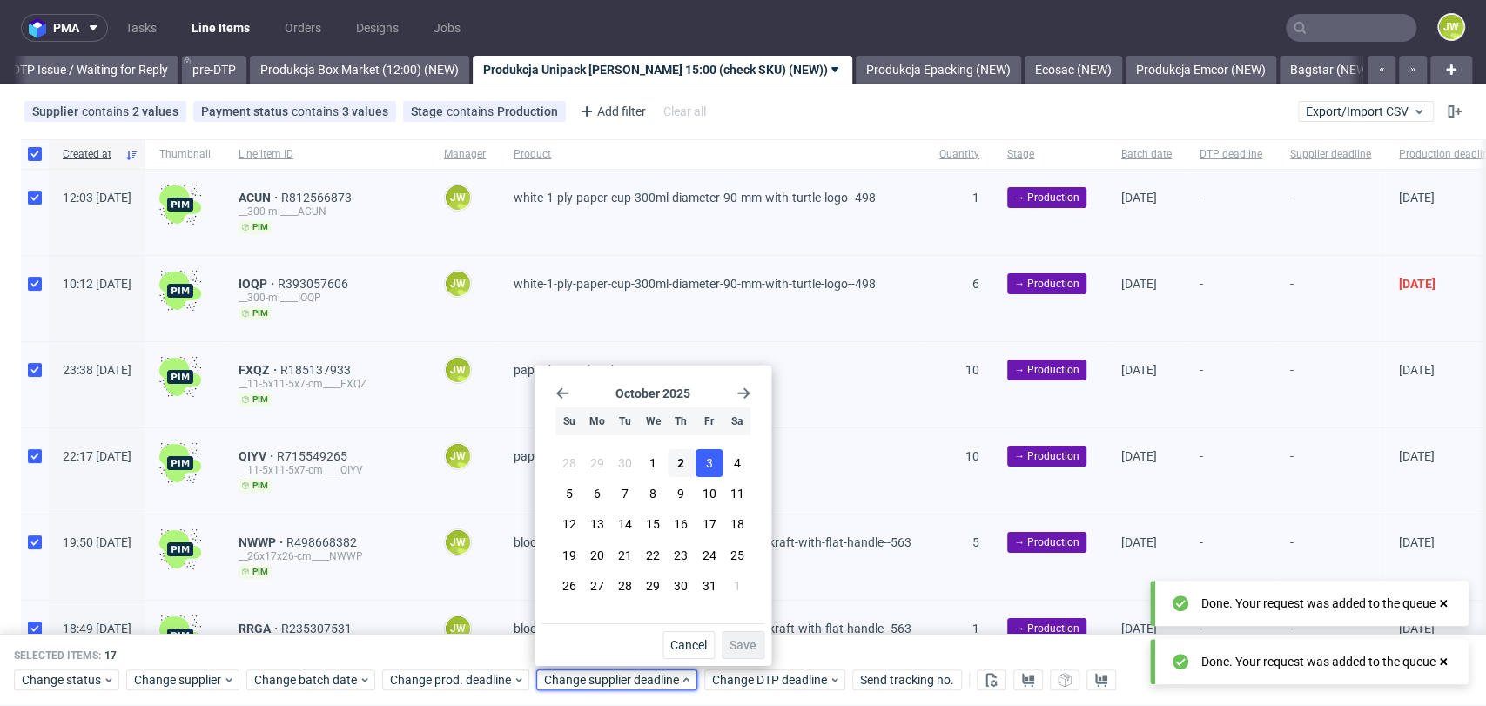
click at [707, 456] on span "3" at bounding box center [709, 462] width 7 height 17
click at [737, 642] on span "Save" at bounding box center [742, 645] width 27 height 12
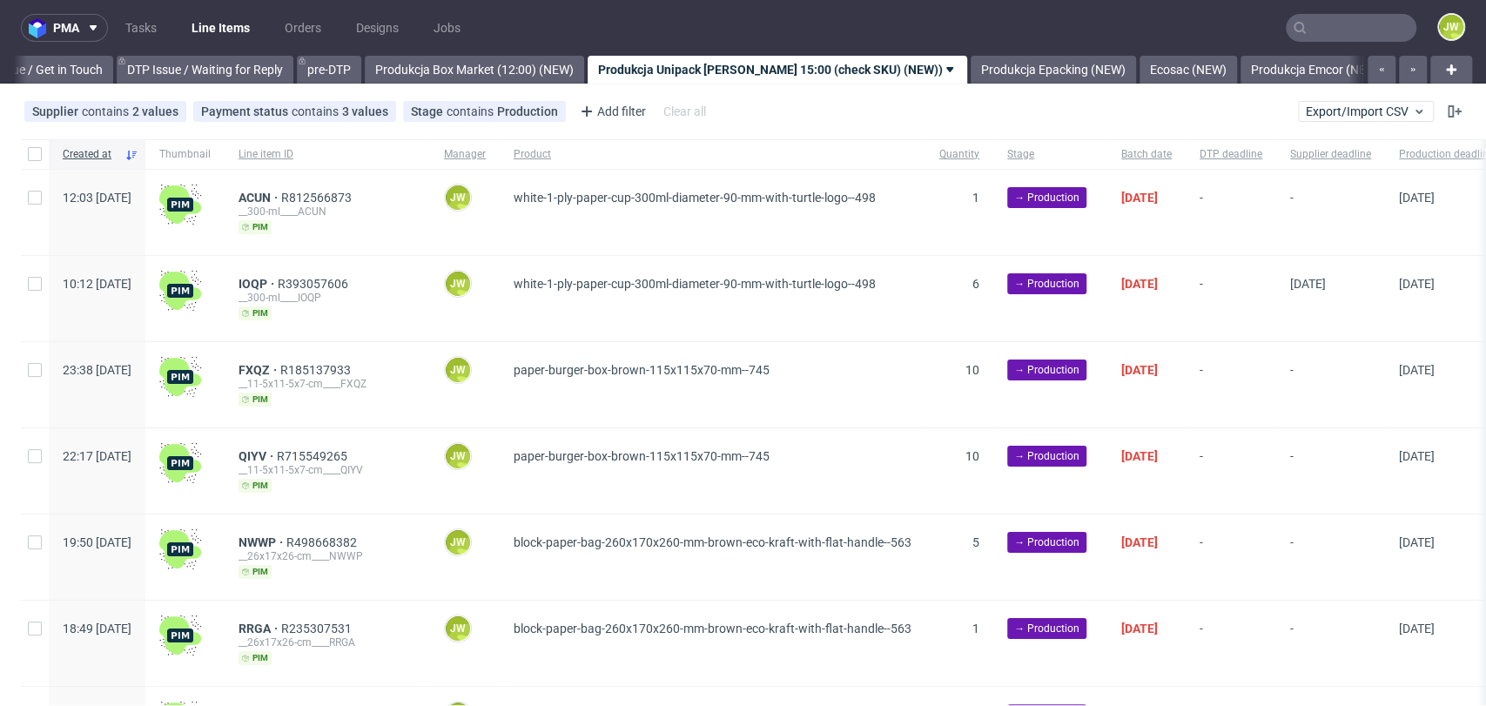
scroll to position [0, 2740]
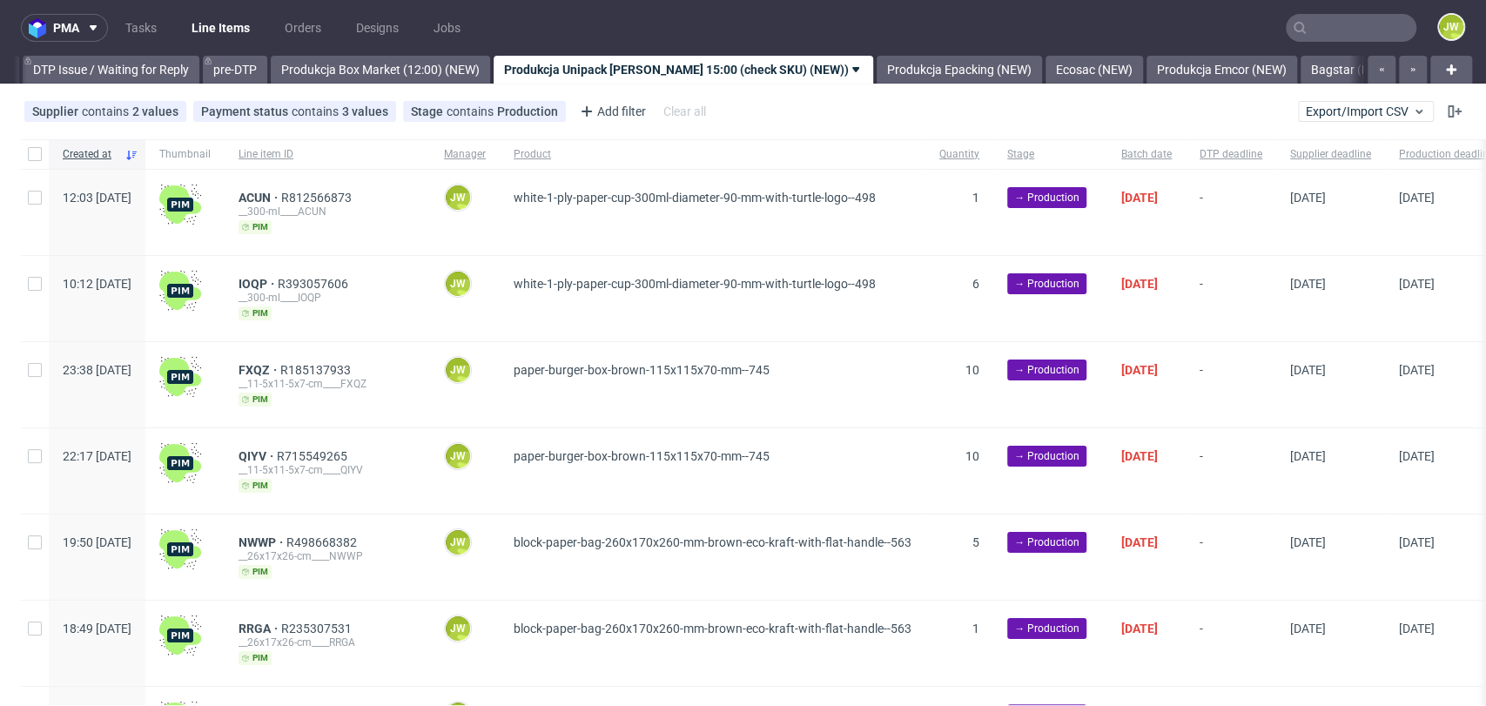
scroll to position [0, 2745]
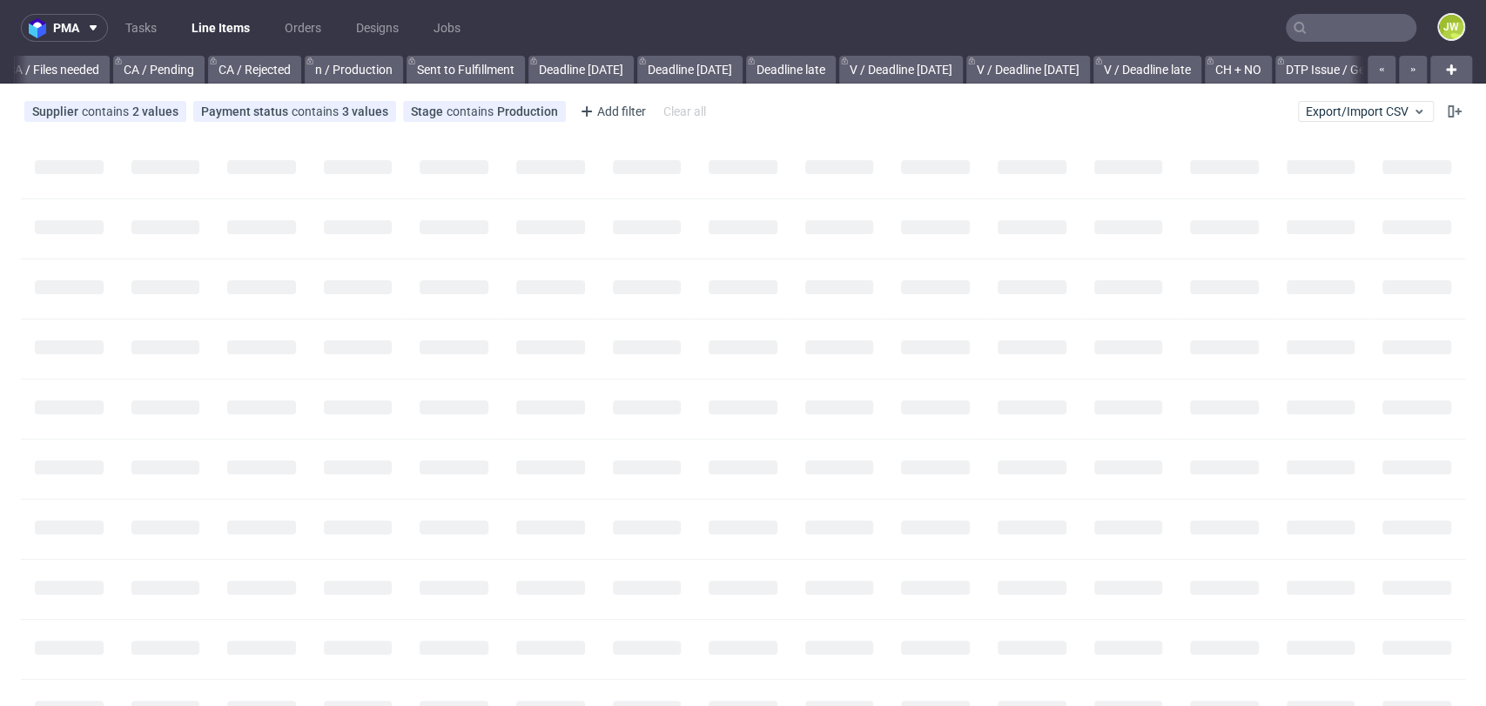
scroll to position [0, 2040]
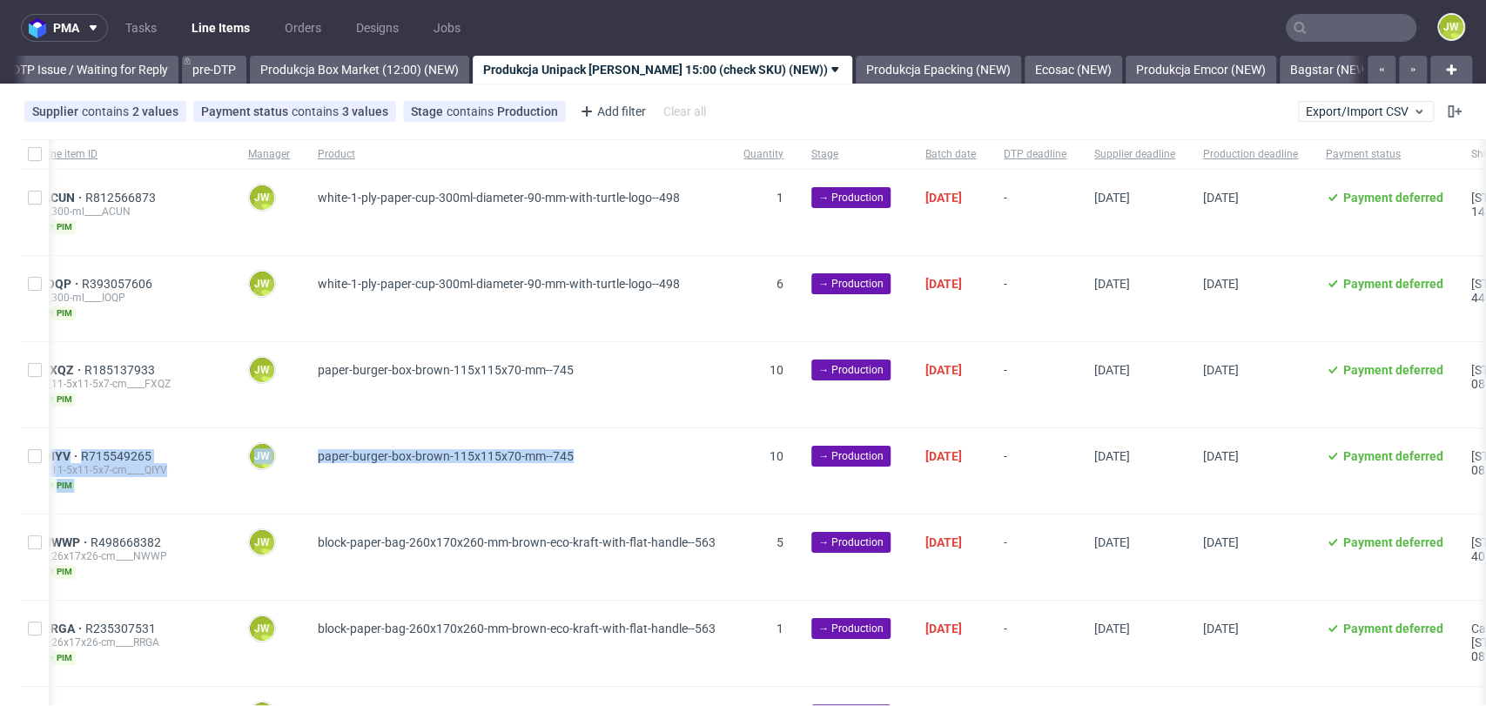
drag, startPoint x: 854, startPoint y: 503, endPoint x: 0, endPoint y: 480, distance: 854.2
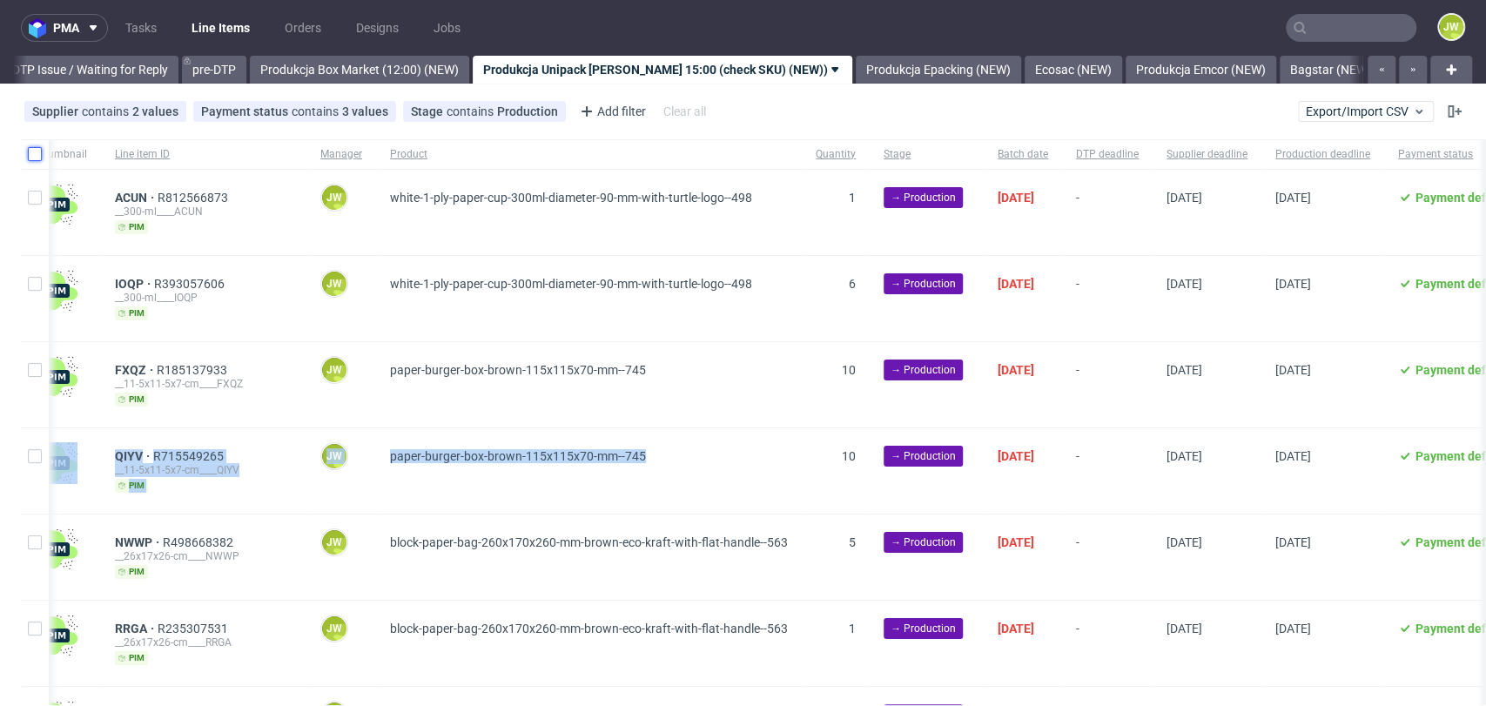
click at [37, 151] on input "checkbox" at bounding box center [35, 154] width 14 height 14
checkbox input "true"
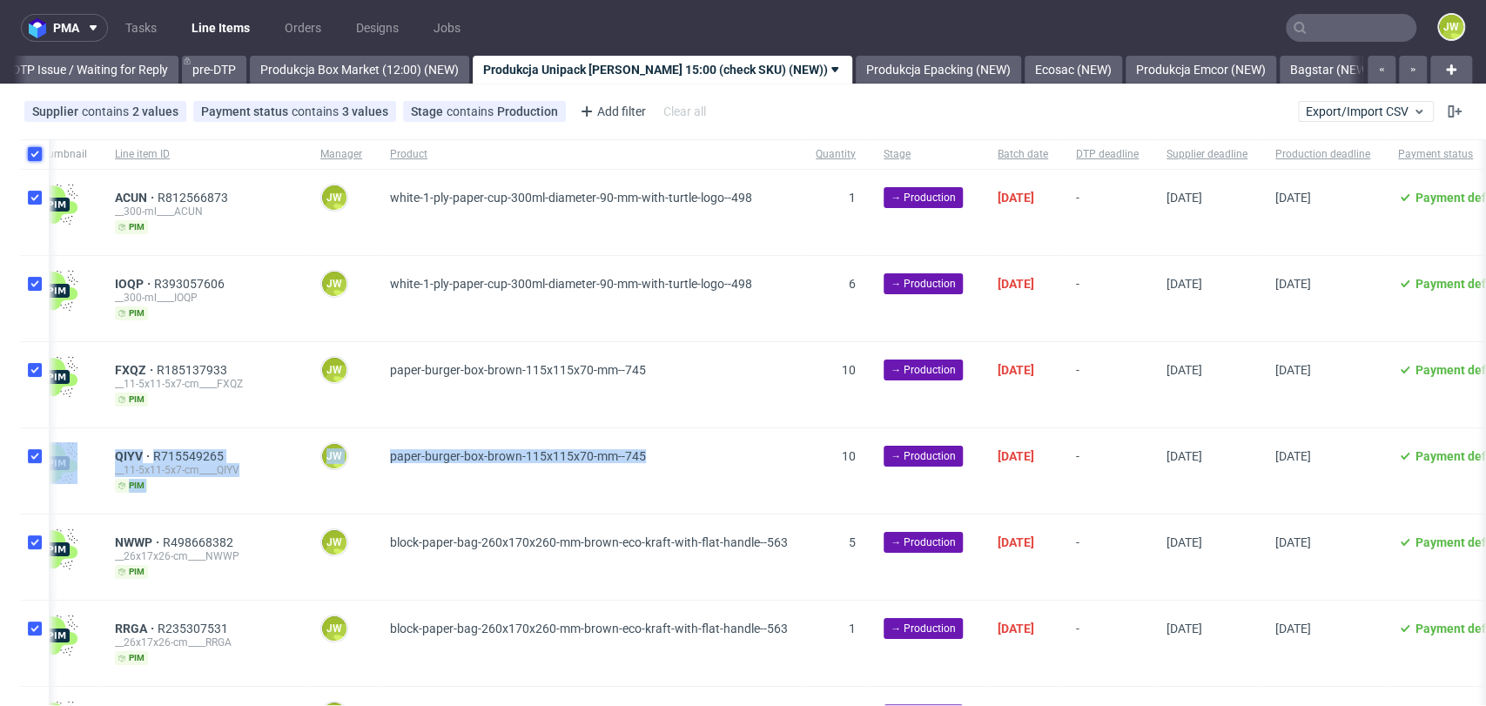
checkbox input "true"
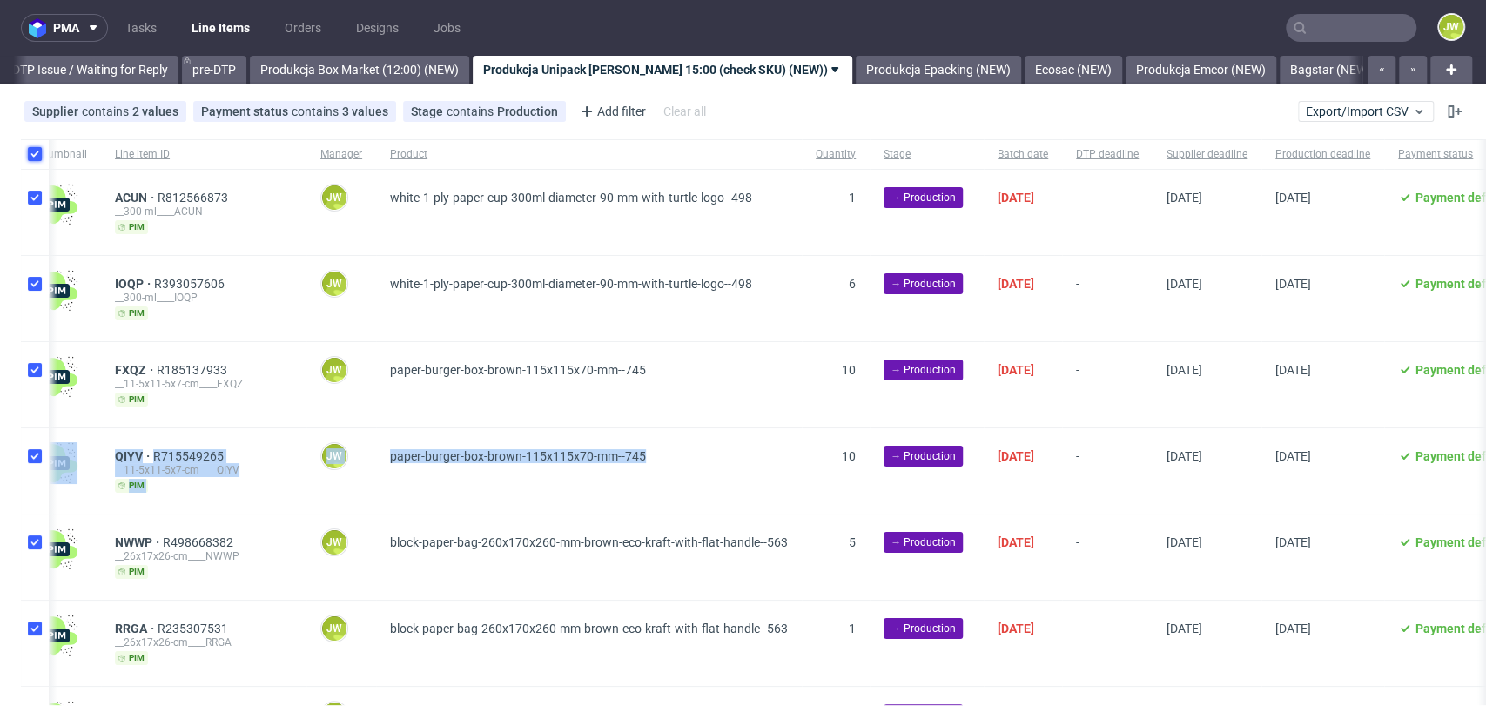
checkbox input "true"
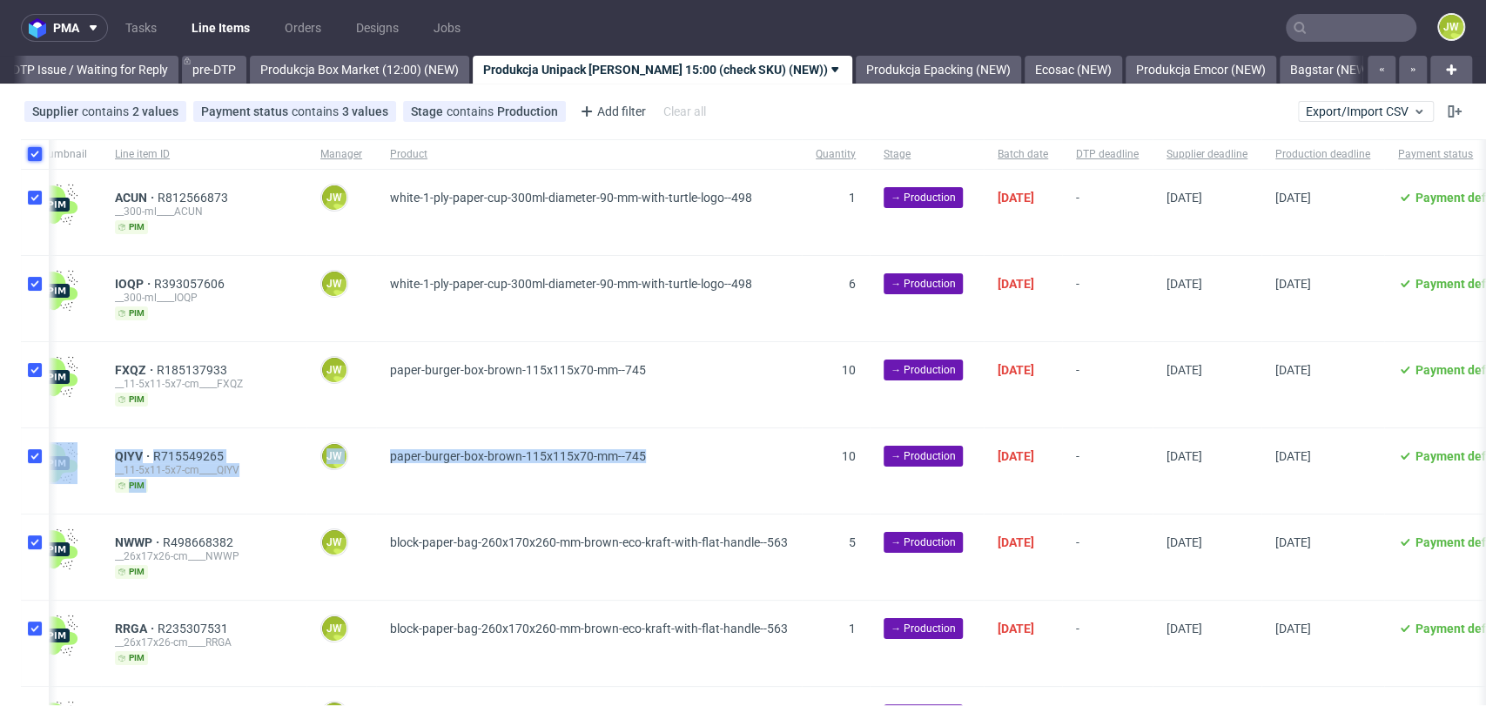
checkbox input "true"
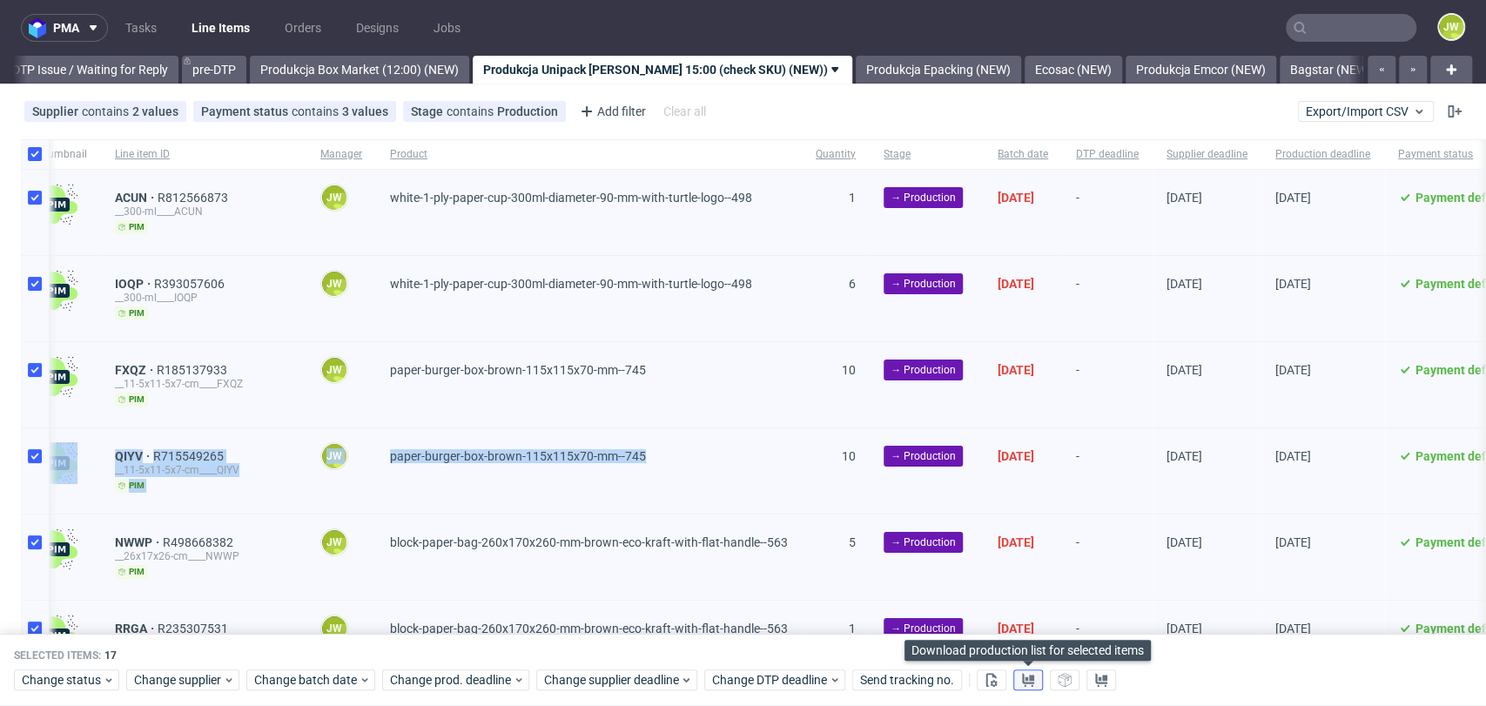
click at [1032, 682] on use at bounding box center [1028, 680] width 12 height 14
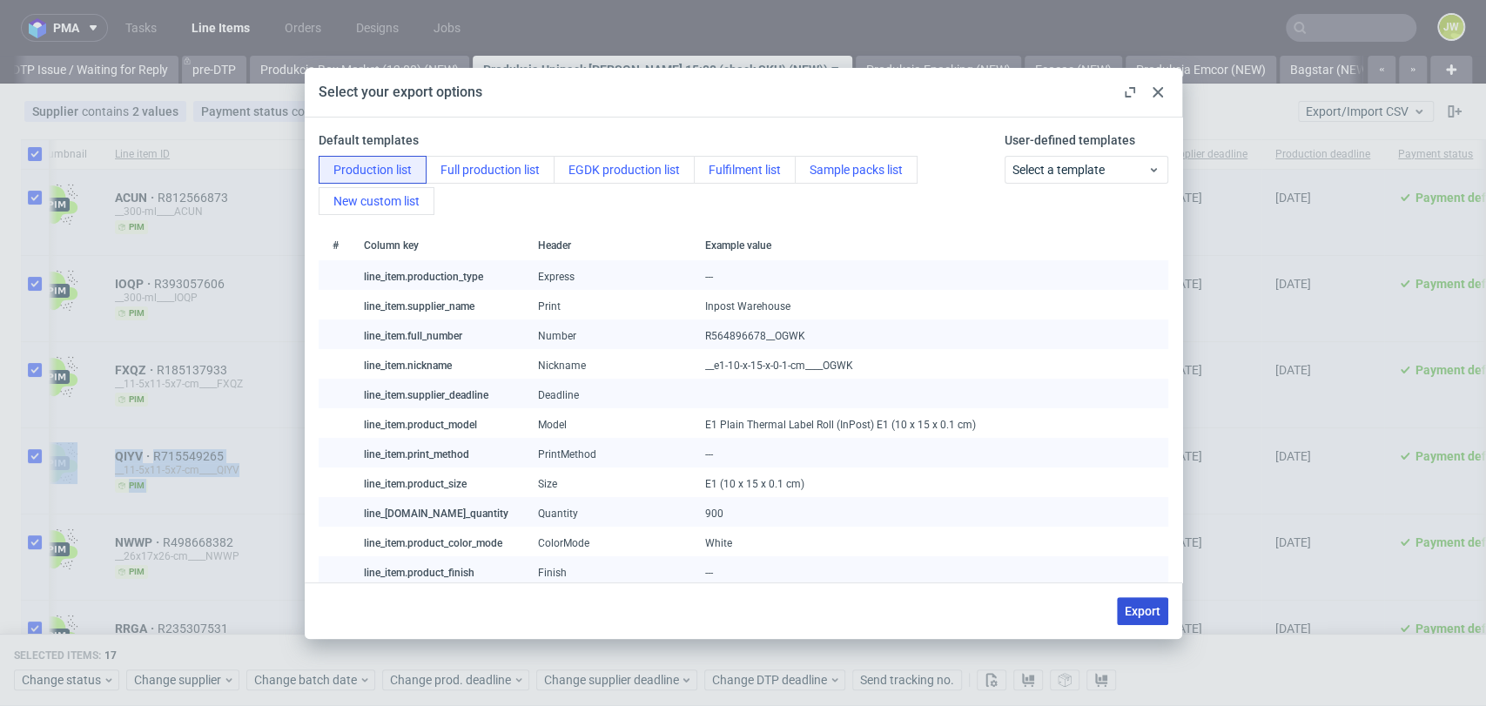
click at [1134, 605] on span "Export" at bounding box center [1143, 611] width 36 height 12
checkbox input "false"
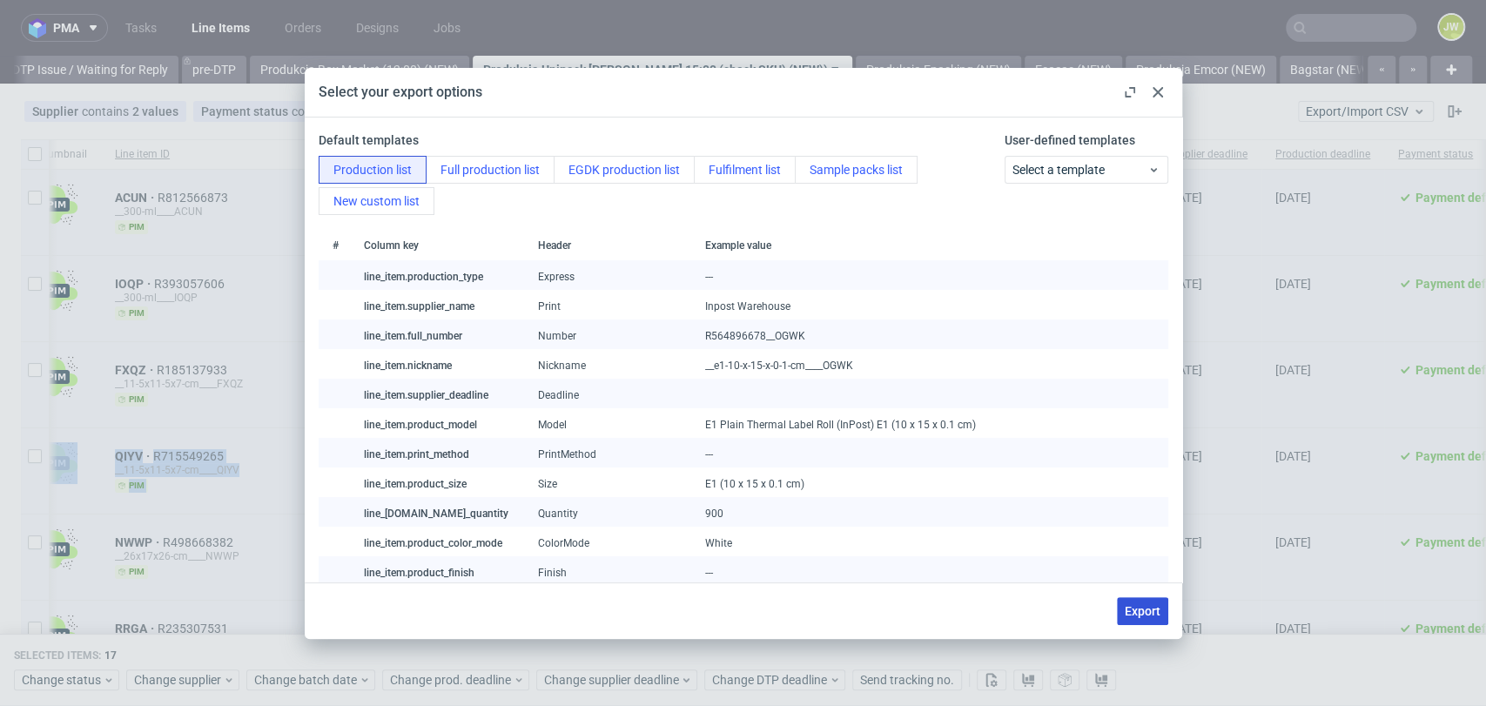
checkbox input "false"
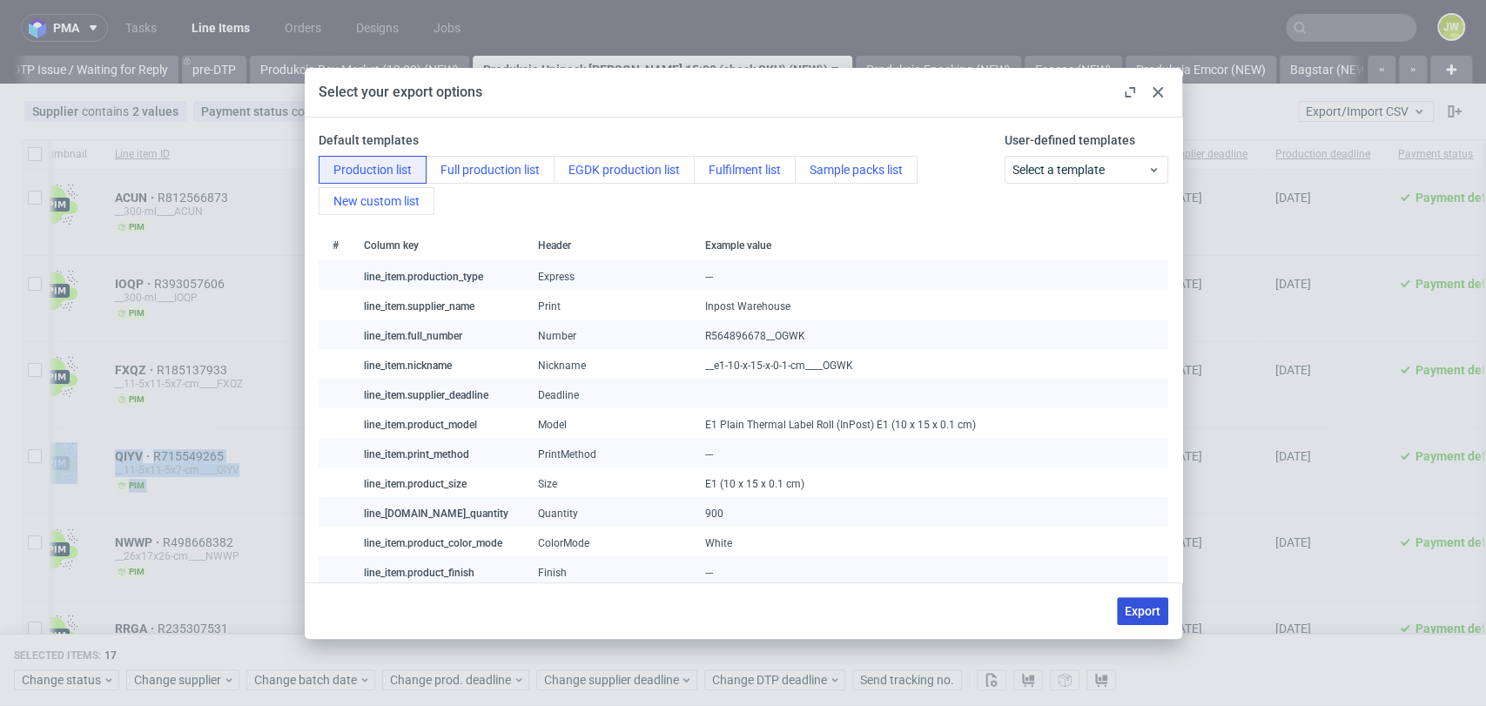
checkbox input "false"
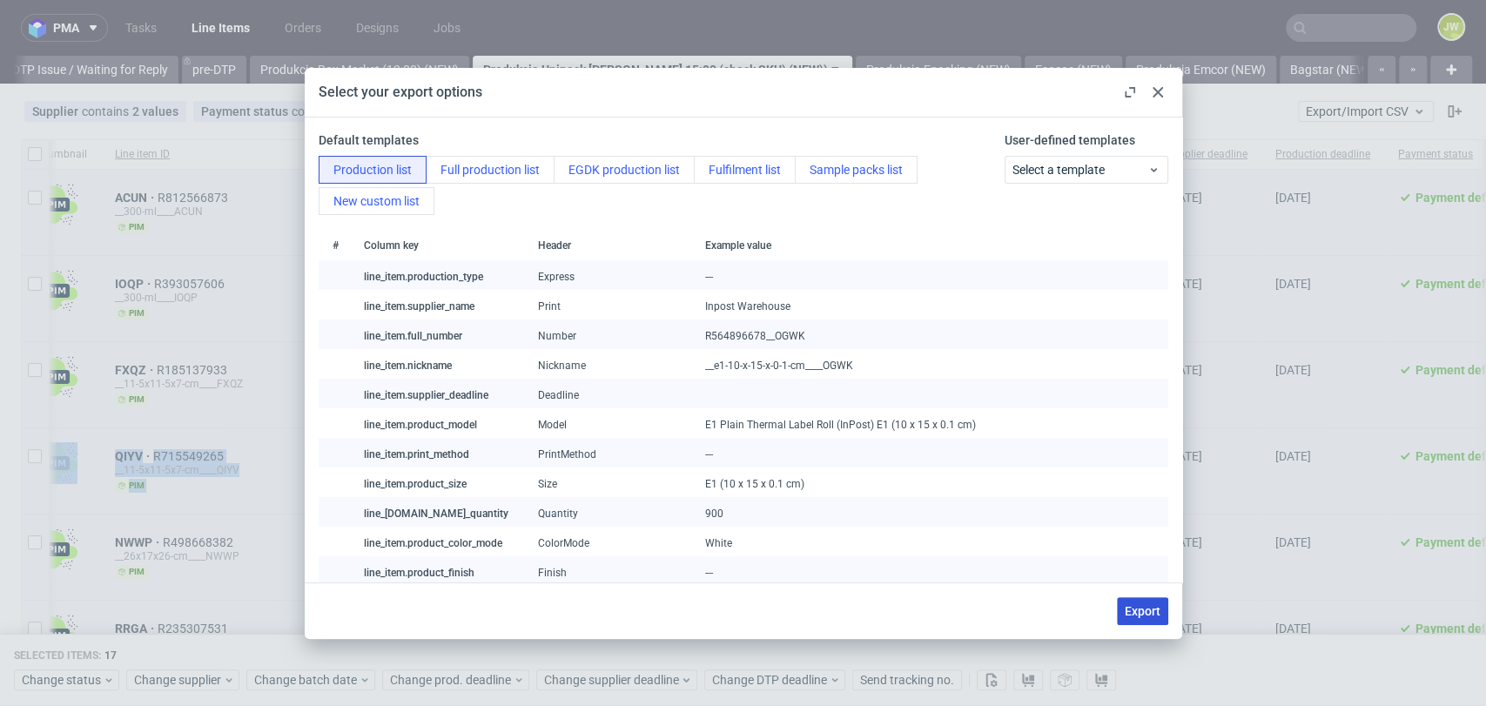
checkbox input "false"
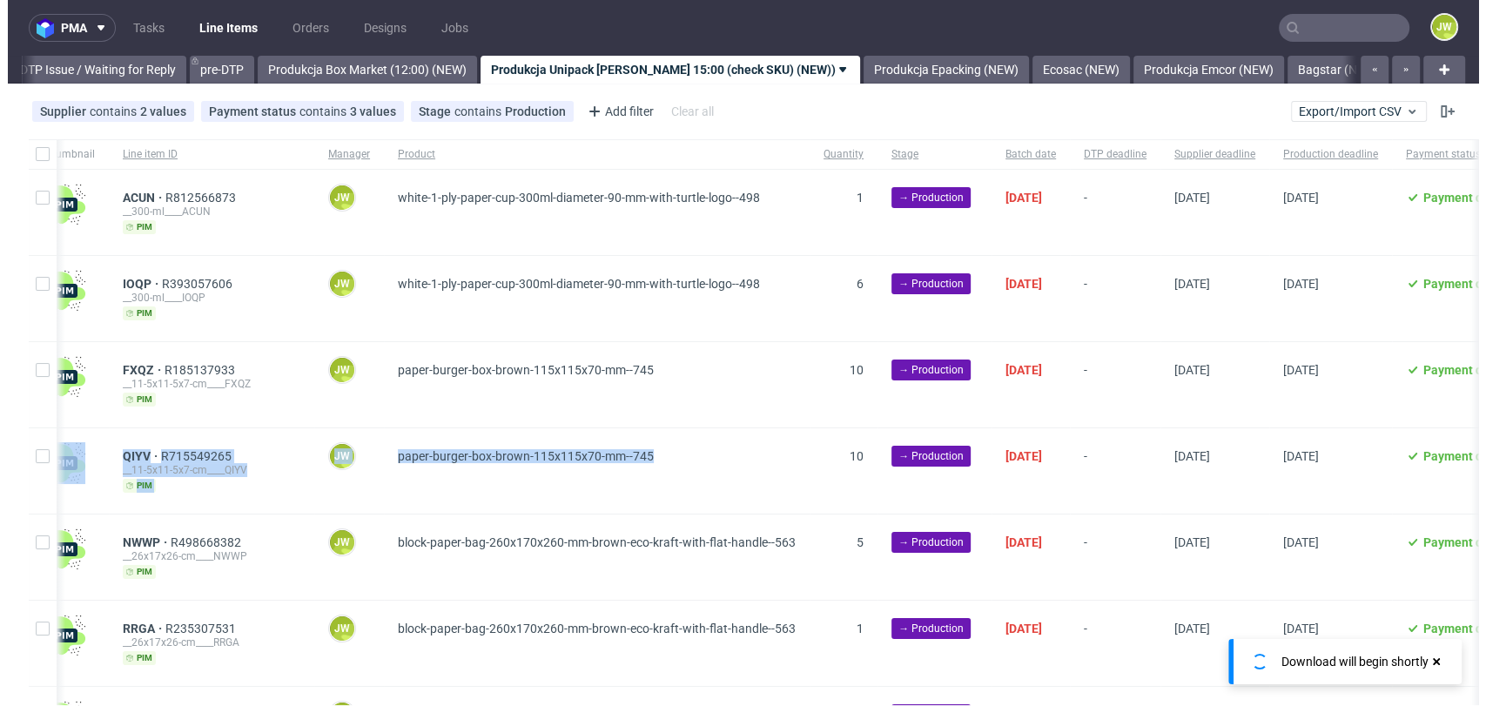
scroll to position [0, 2745]
